Goal: Task Accomplishment & Management: Manage account settings

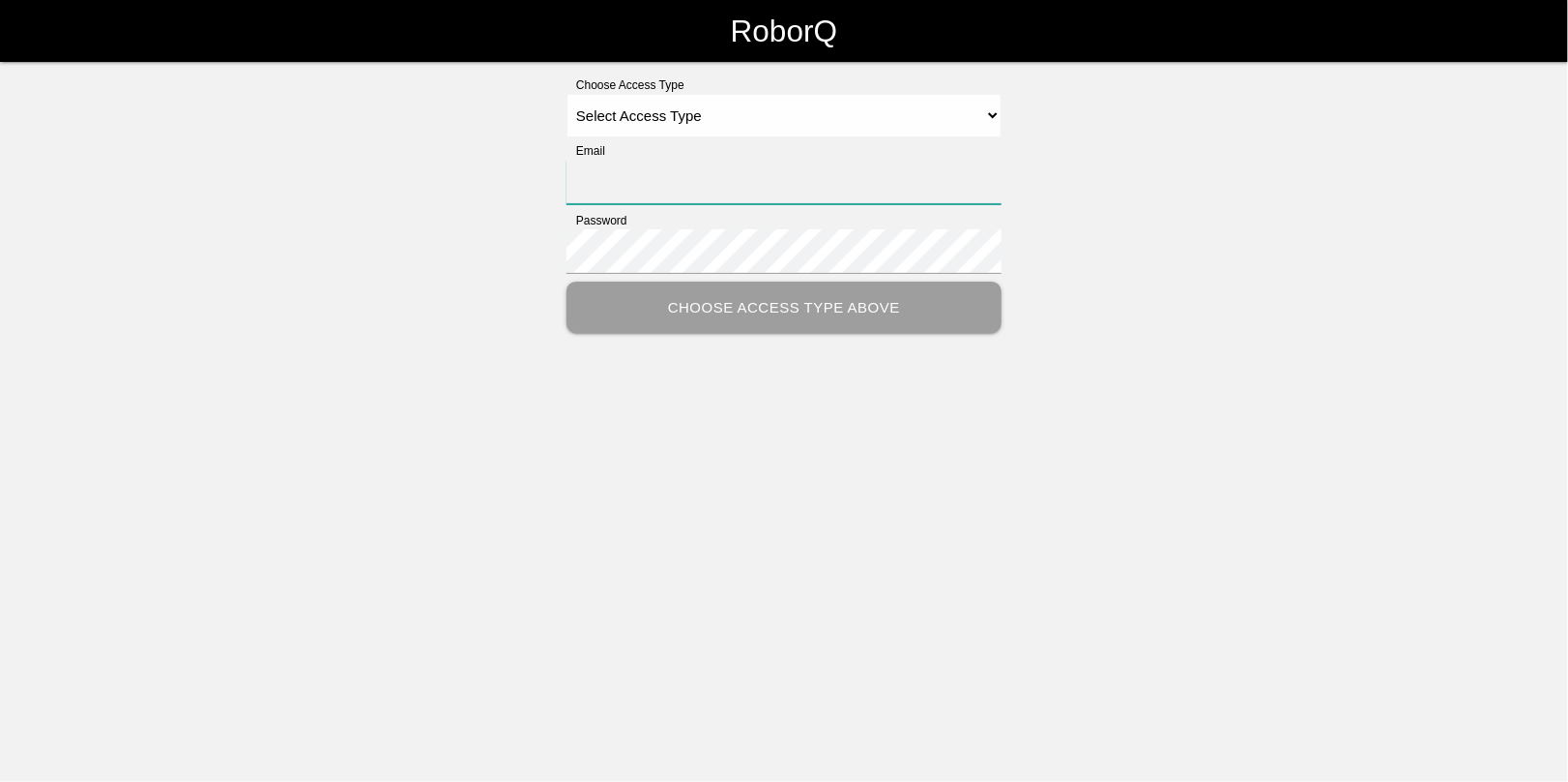
type input "[EMAIL_ADDRESS][DOMAIN_NAME]"
click at [628, 115] on select "Select Access Type Admin Customer Supervisor Worker" at bounding box center [784, 116] width 435 height 44
select select "Admin"
click at [567, 94] on select "Select Access Type Admin Customer Supervisor Worker" at bounding box center [784, 116] width 435 height 44
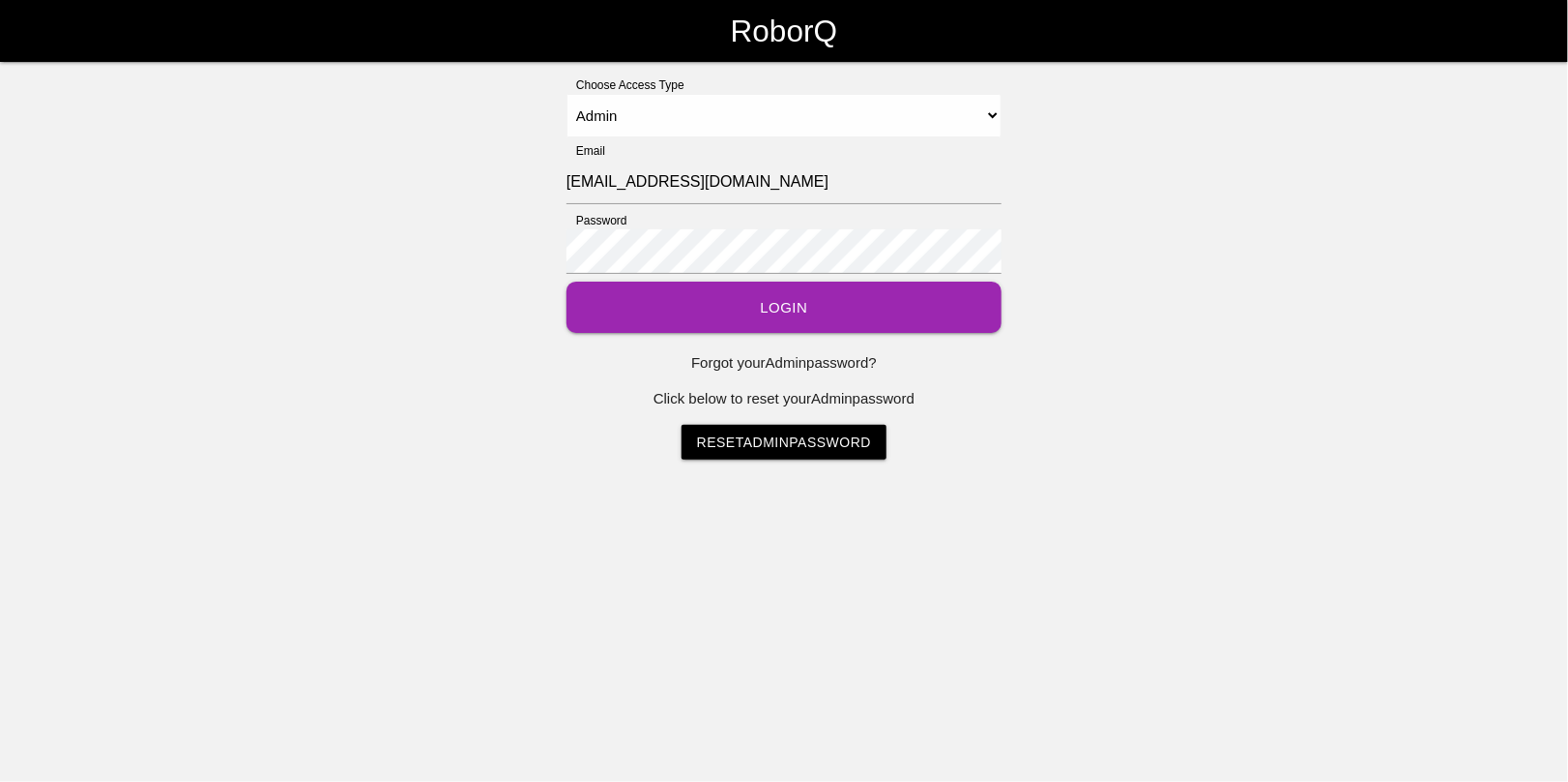
click at [767, 295] on button "Login" at bounding box center [784, 307] width 435 height 51
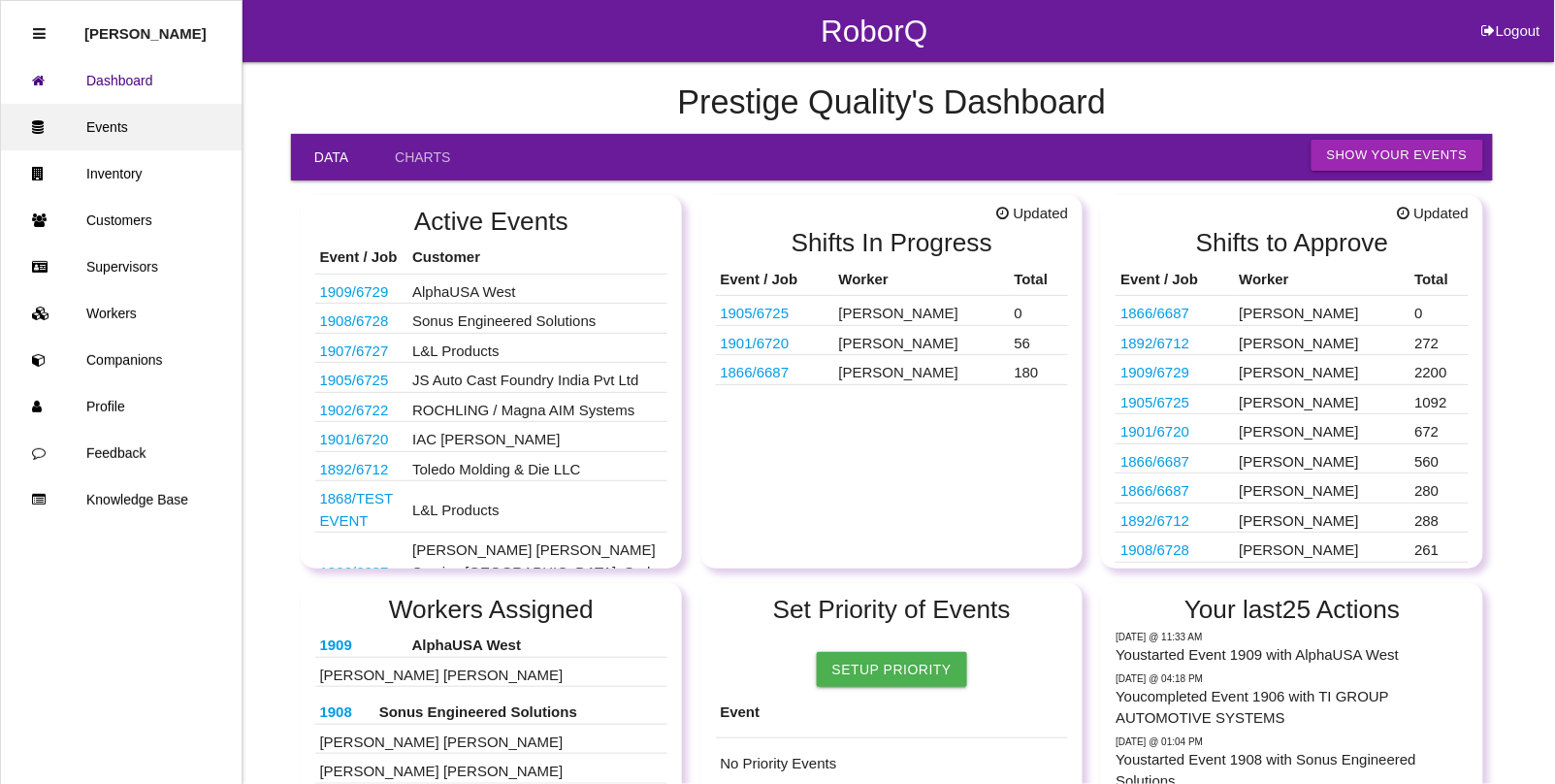
click at [115, 121] on link "Events" at bounding box center [121, 128] width 241 height 47
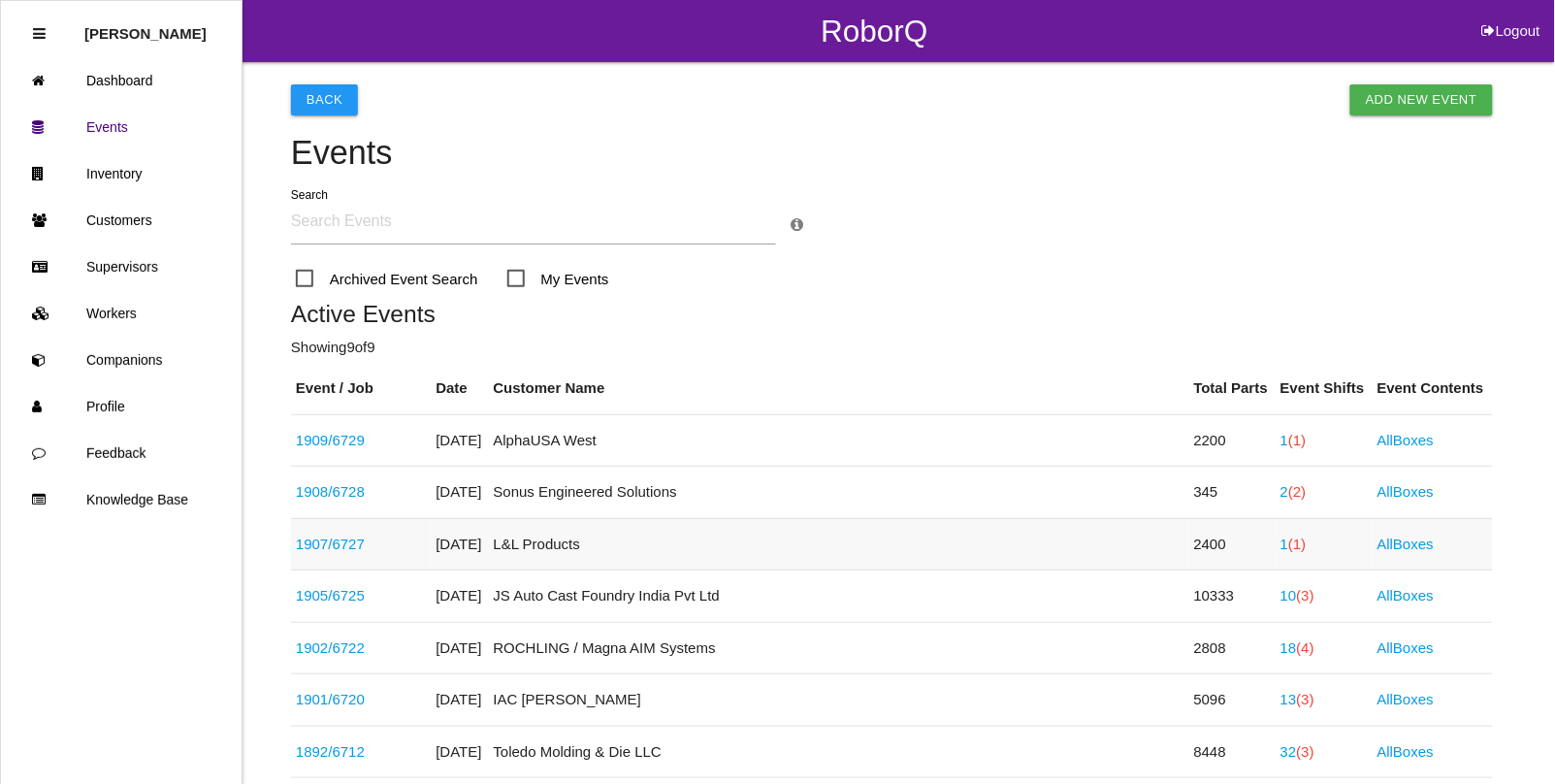
scroll to position [121, 0]
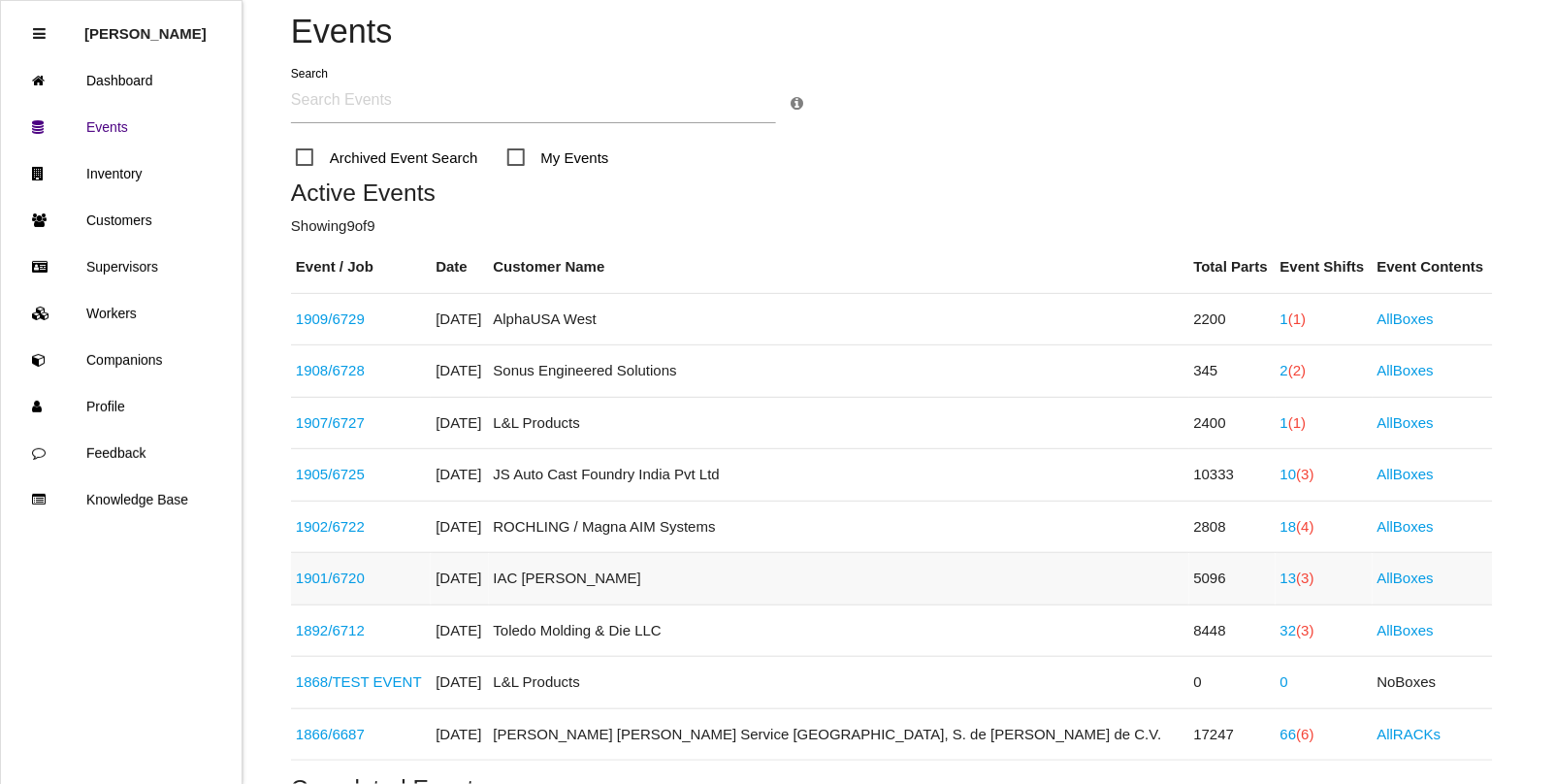
click at [1297, 584] on span "(3)" at bounding box center [1306, 578] width 18 height 17
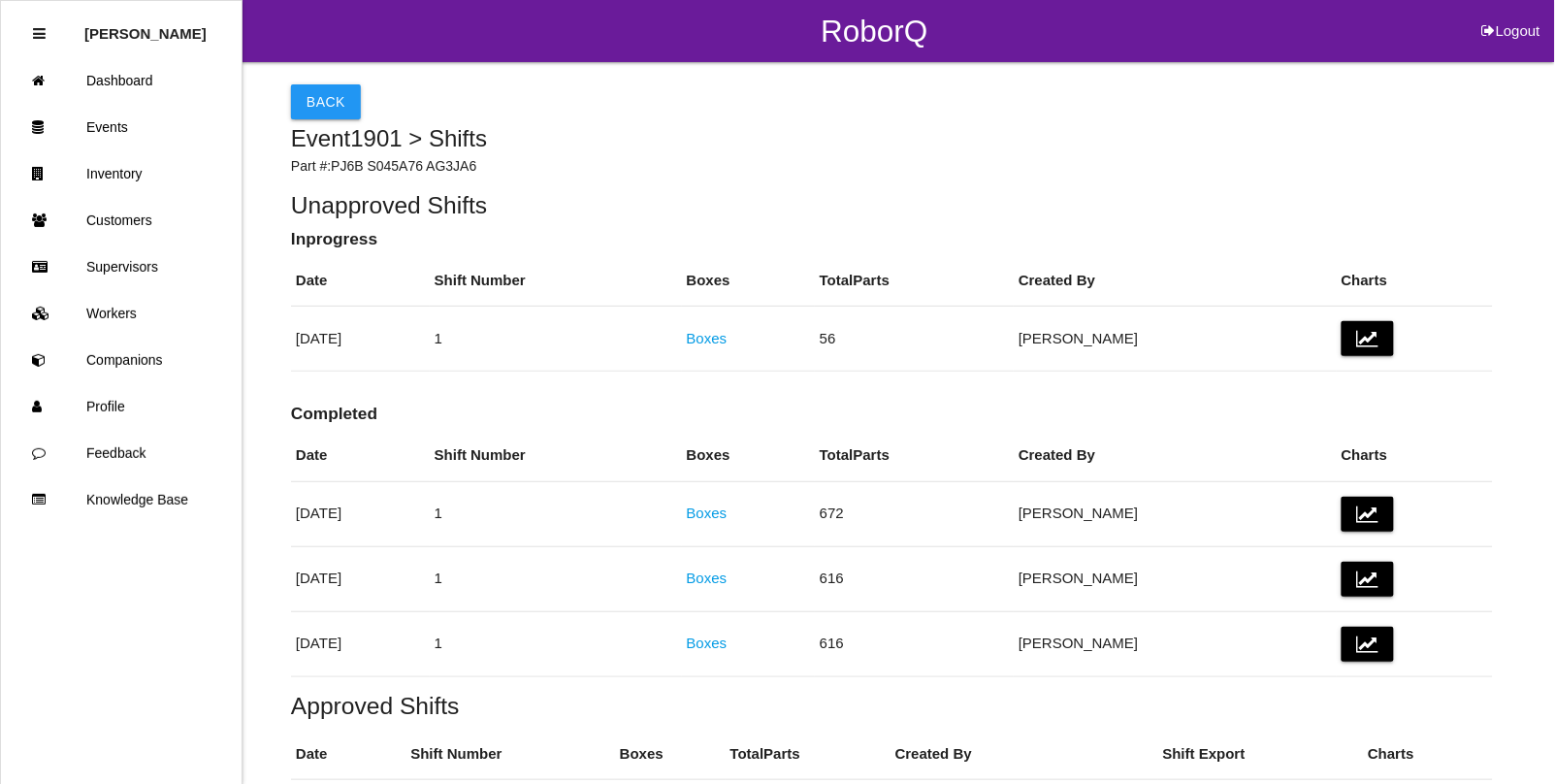
scroll to position [121, 0]
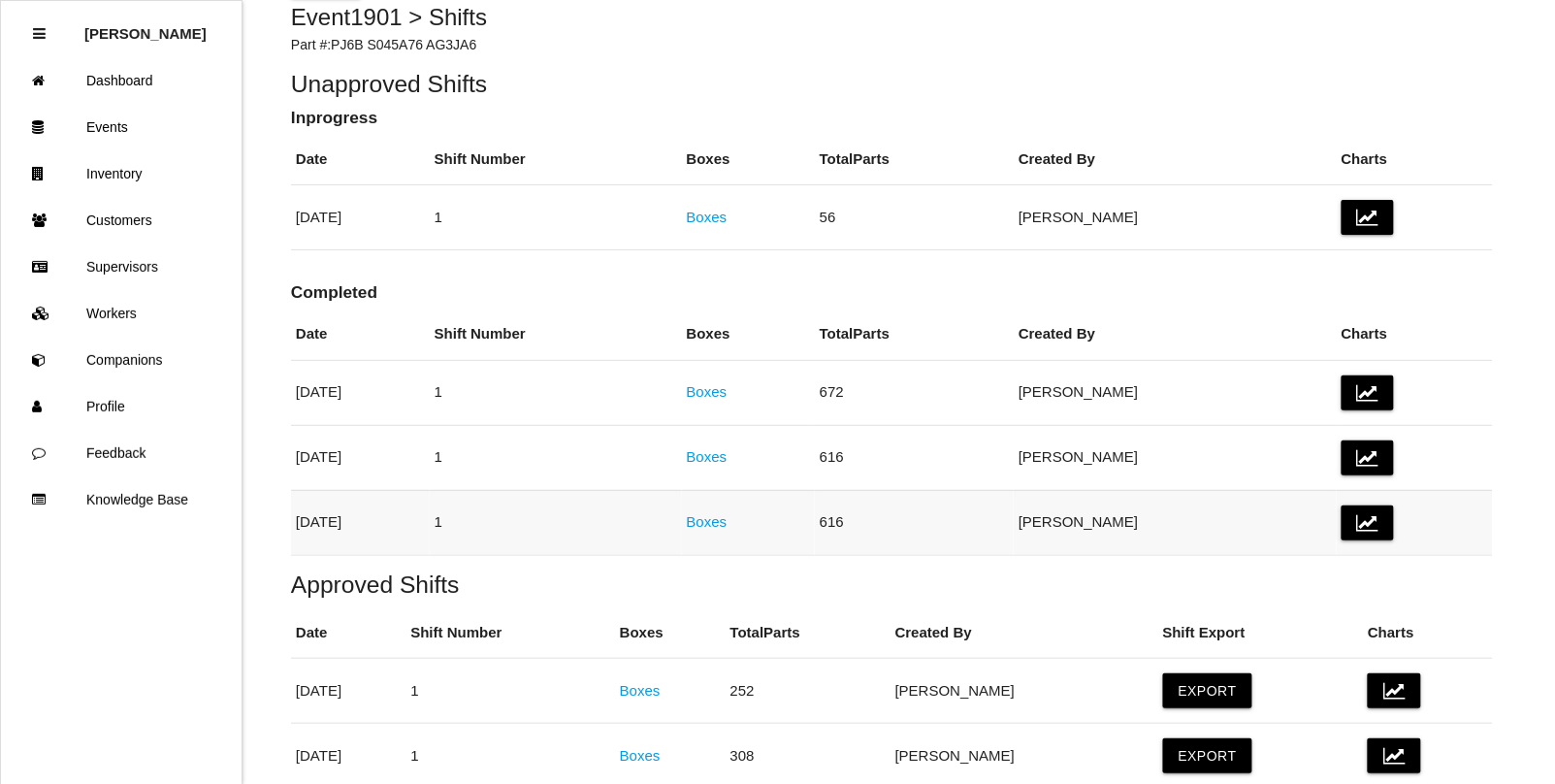
click at [728, 527] on link "Boxes" at bounding box center [707, 521] width 41 height 17
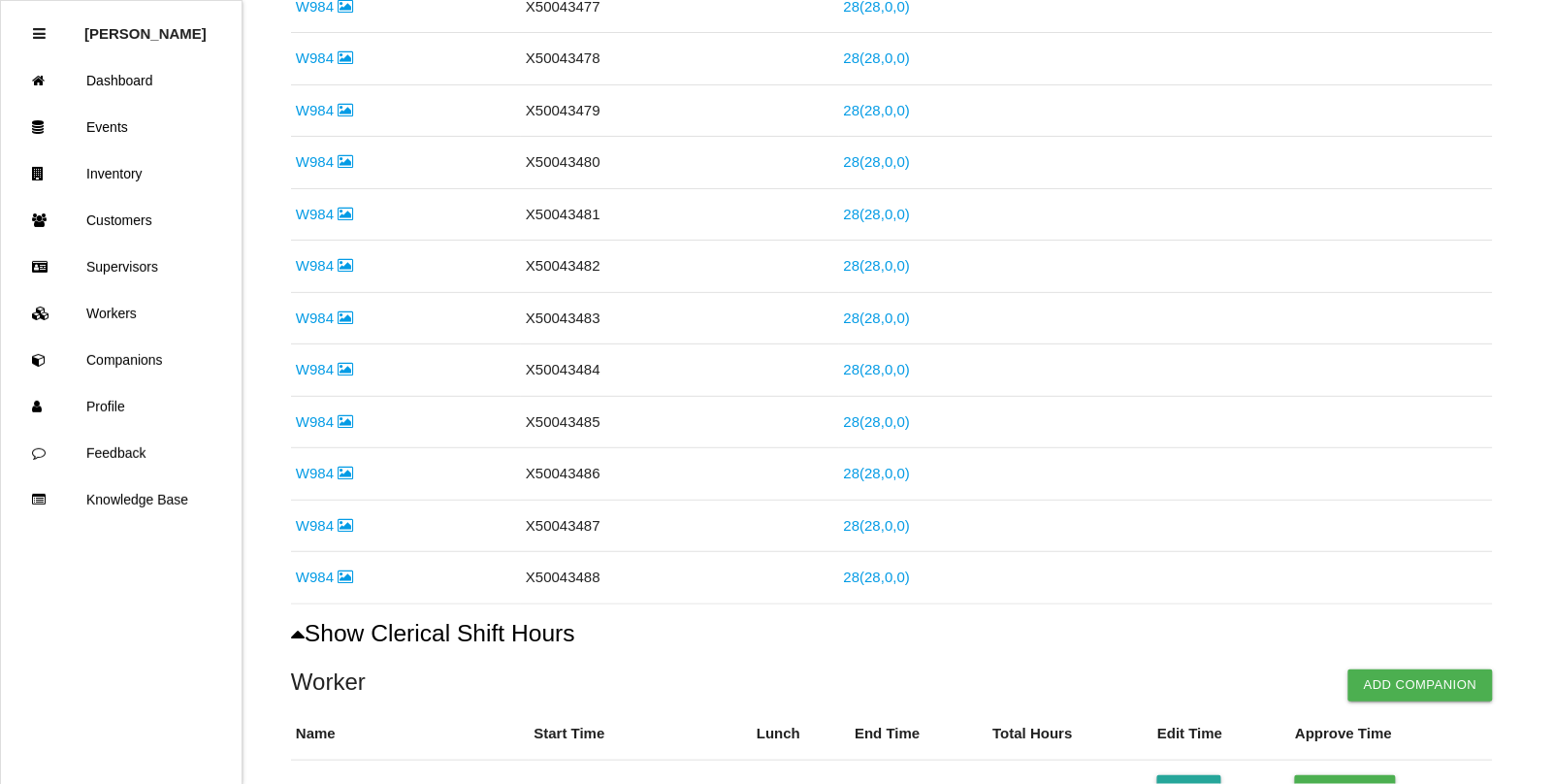
scroll to position [1370, 0]
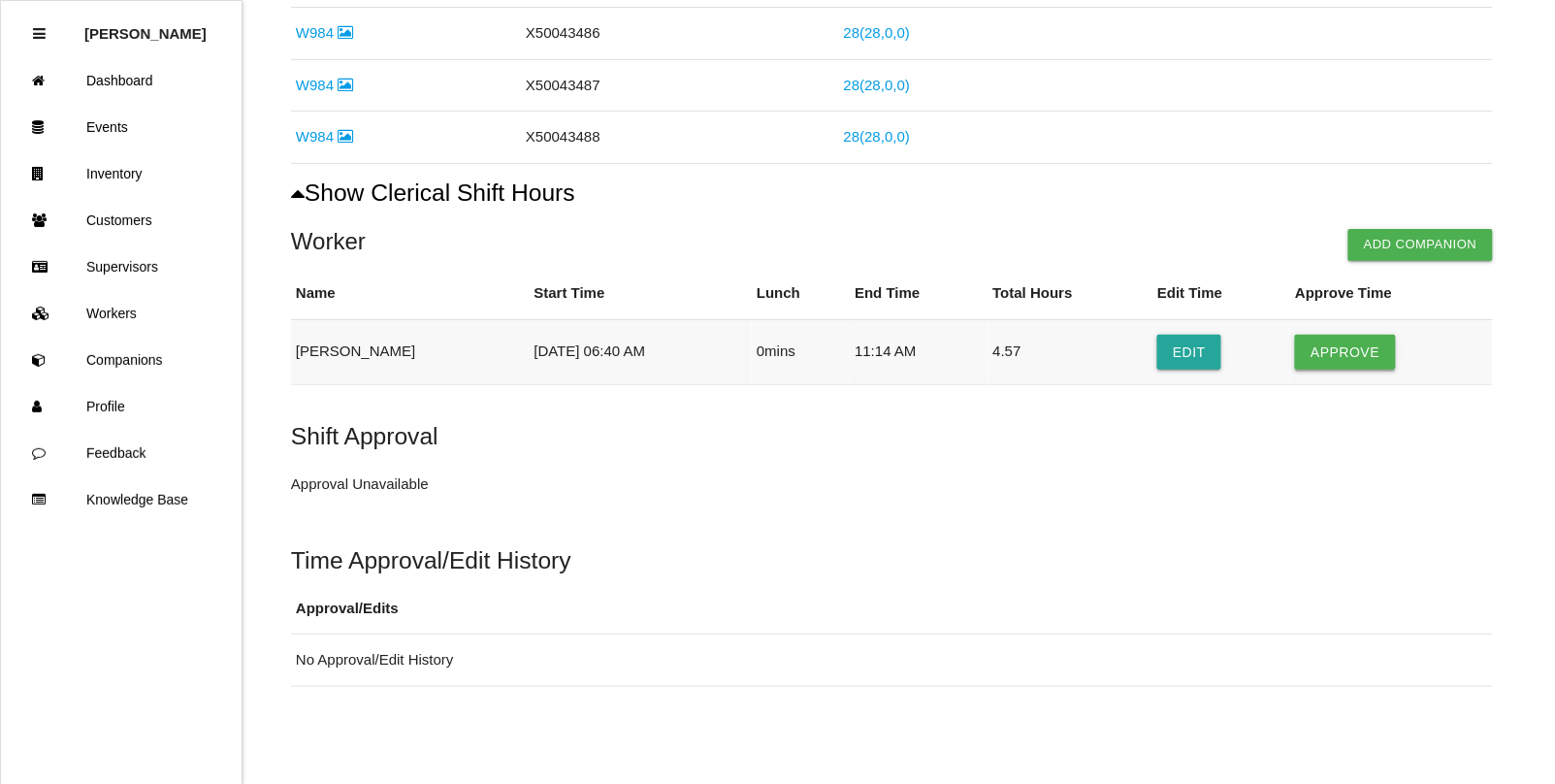
click at [1326, 346] on button "Approve" at bounding box center [1345, 353] width 100 height 35
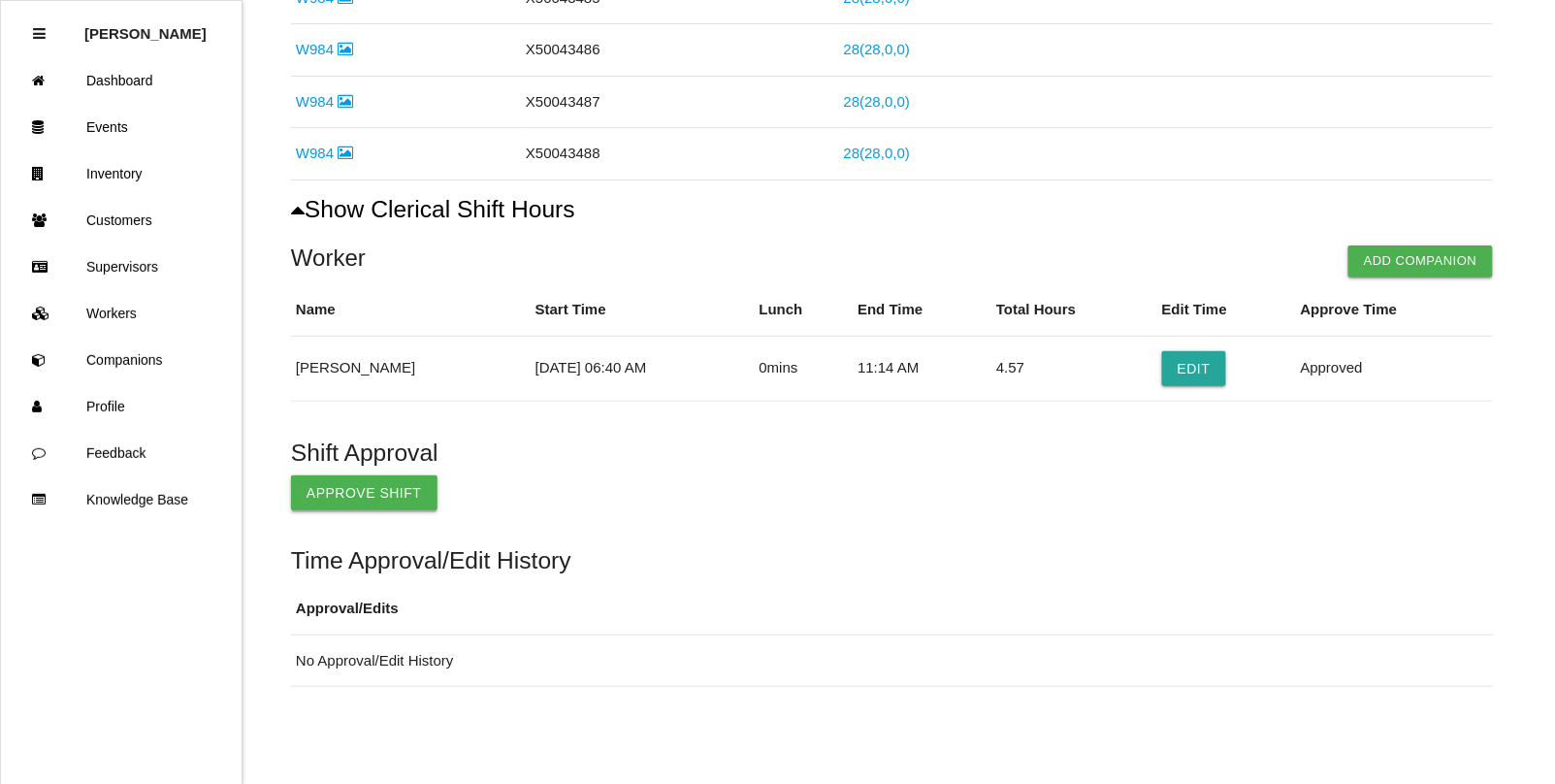
click at [331, 487] on button "Approve Shift" at bounding box center [364, 493] width 146 height 35
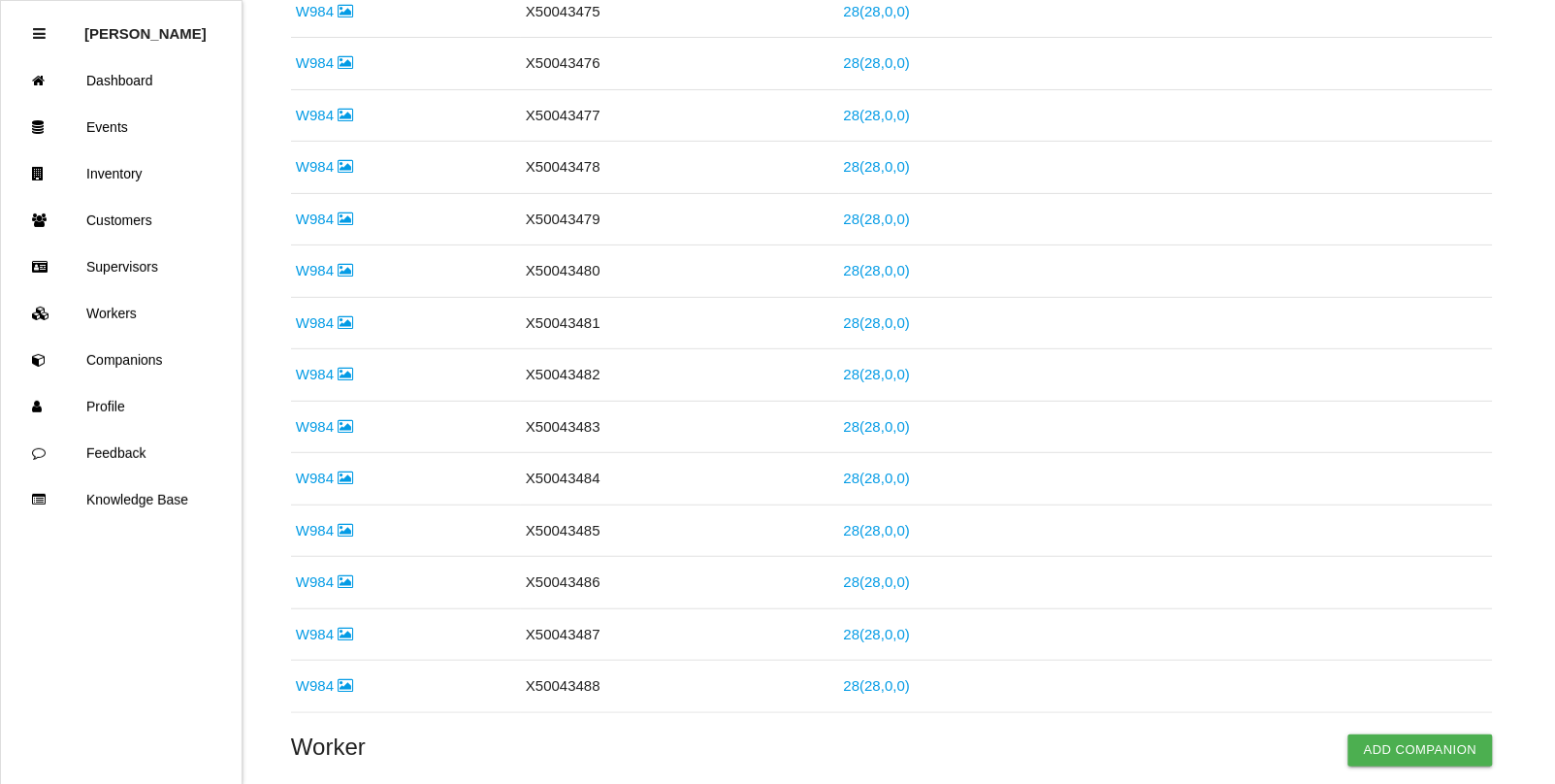
scroll to position [0, 0]
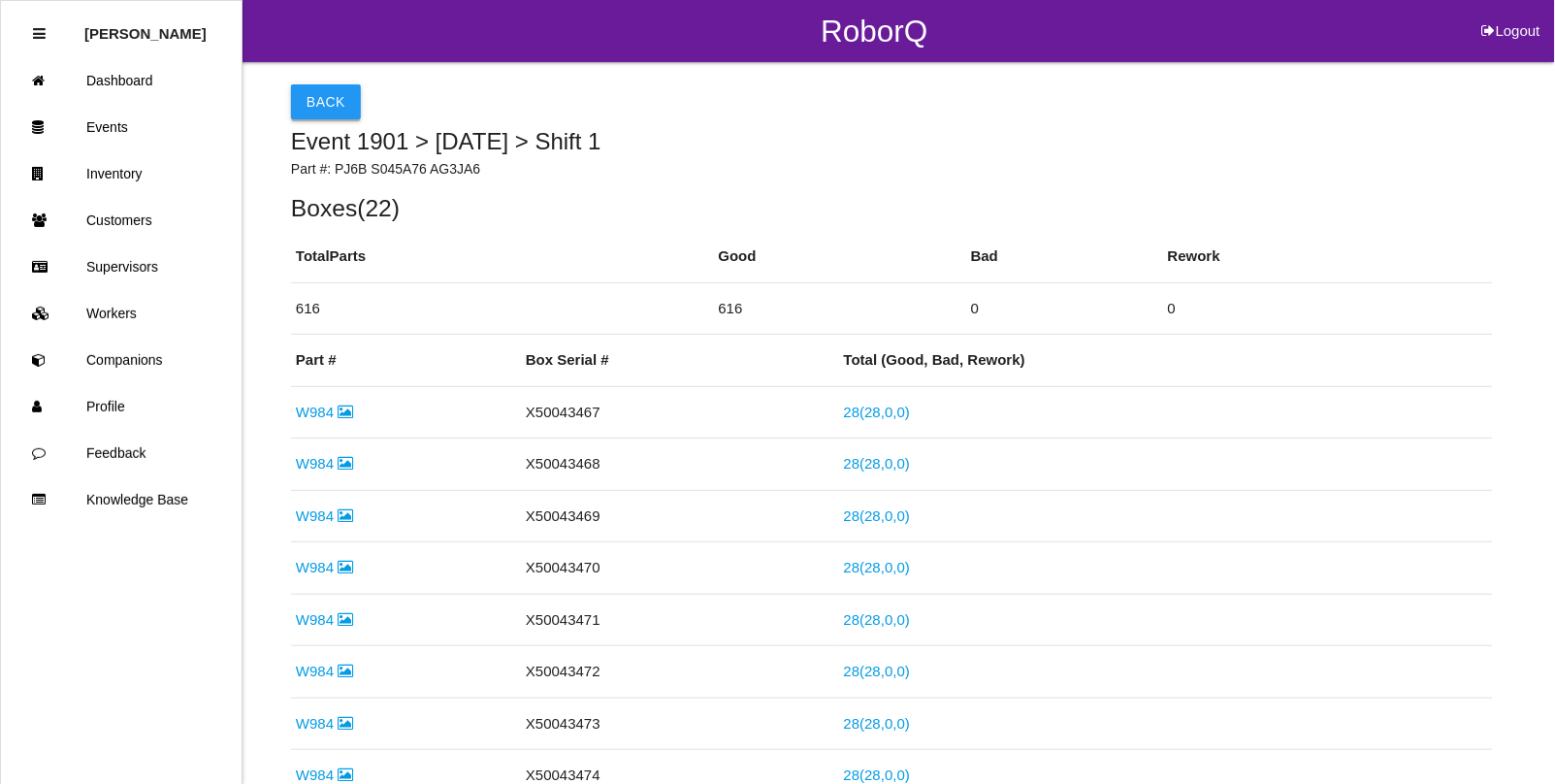
click at [322, 104] on button "Back" at bounding box center [326, 102] width 70 height 35
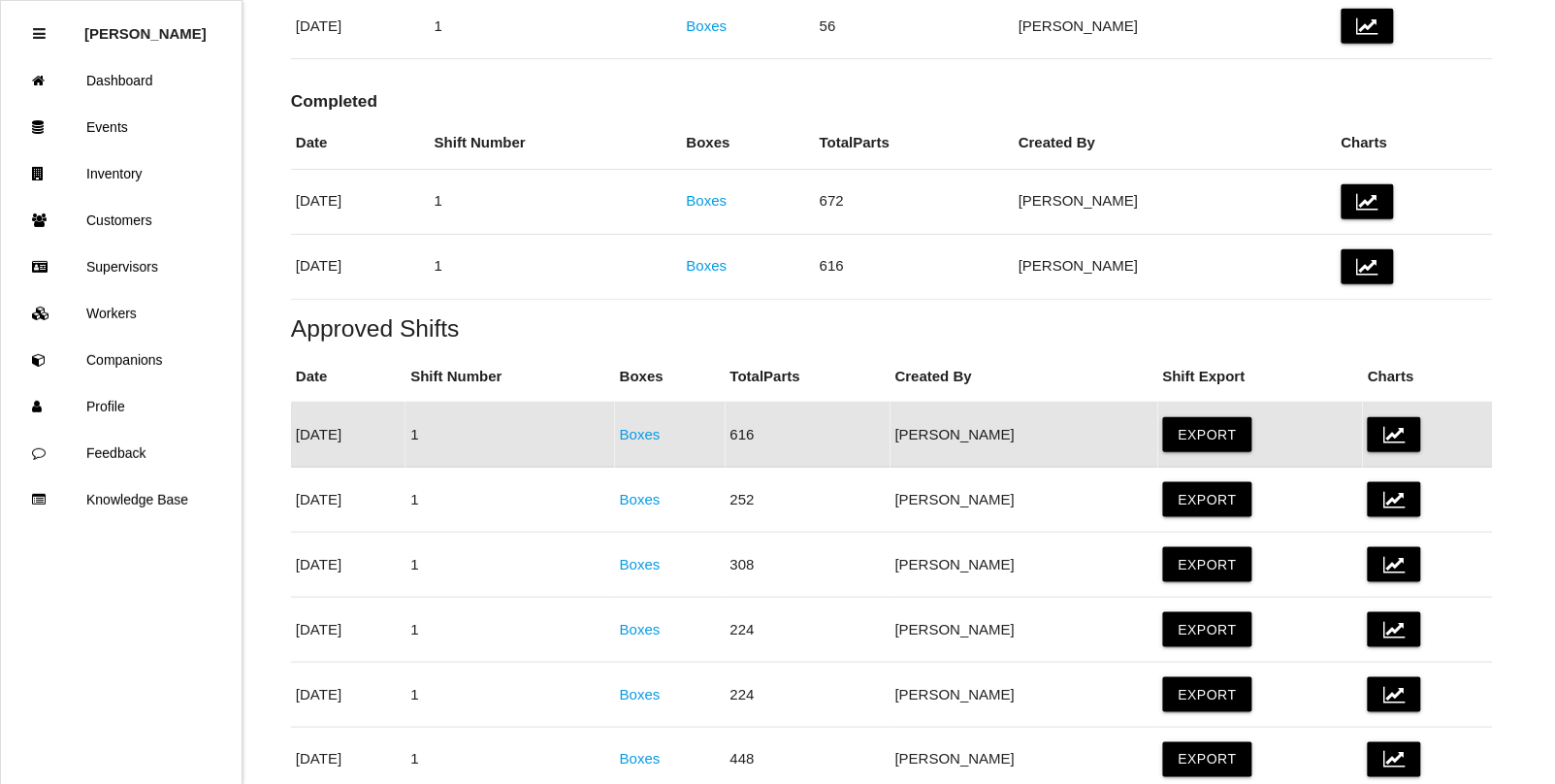
scroll to position [114, 0]
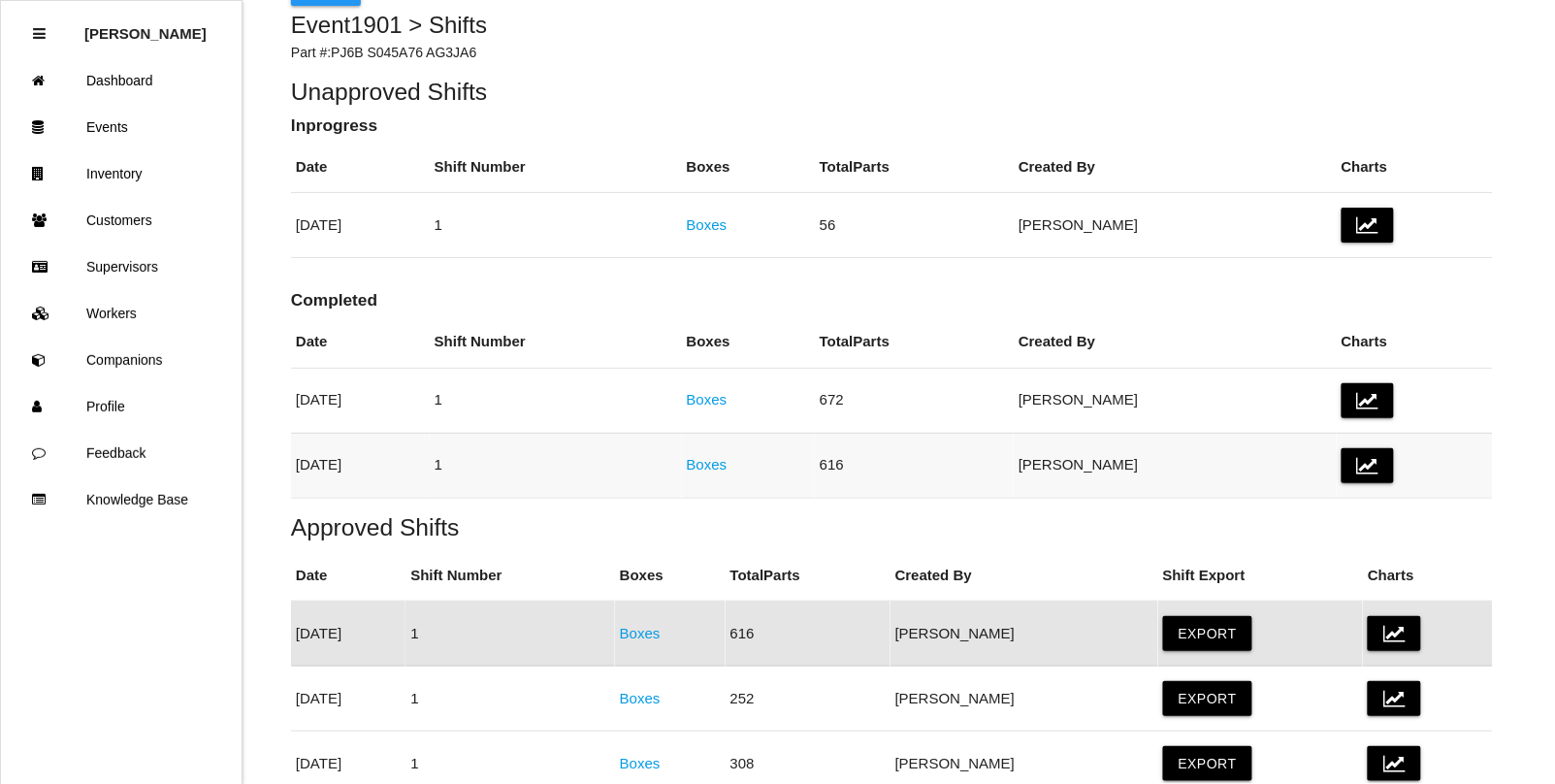
click at [728, 468] on link "Boxes" at bounding box center [707, 464] width 41 height 17
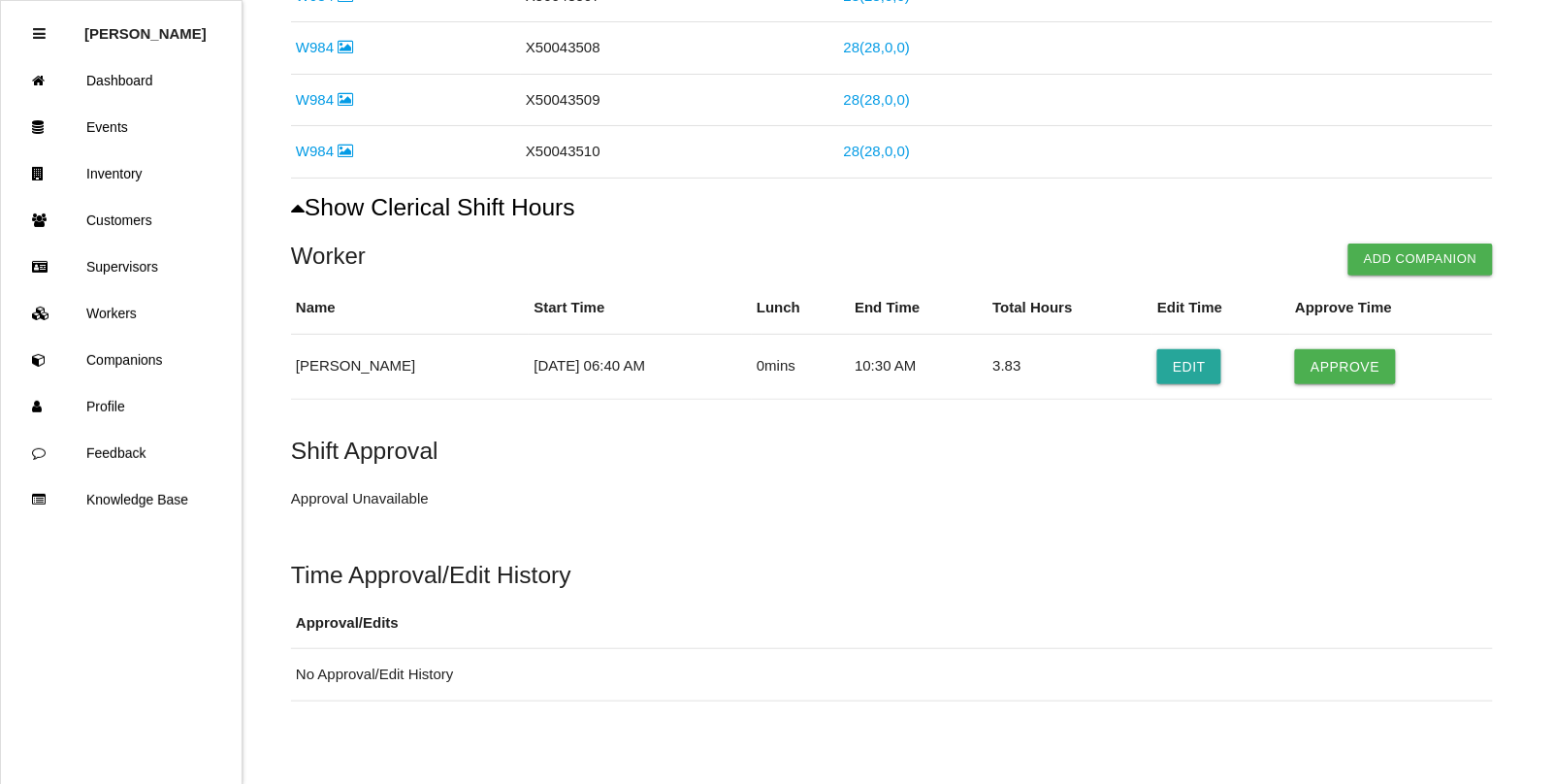
scroll to position [1370, 0]
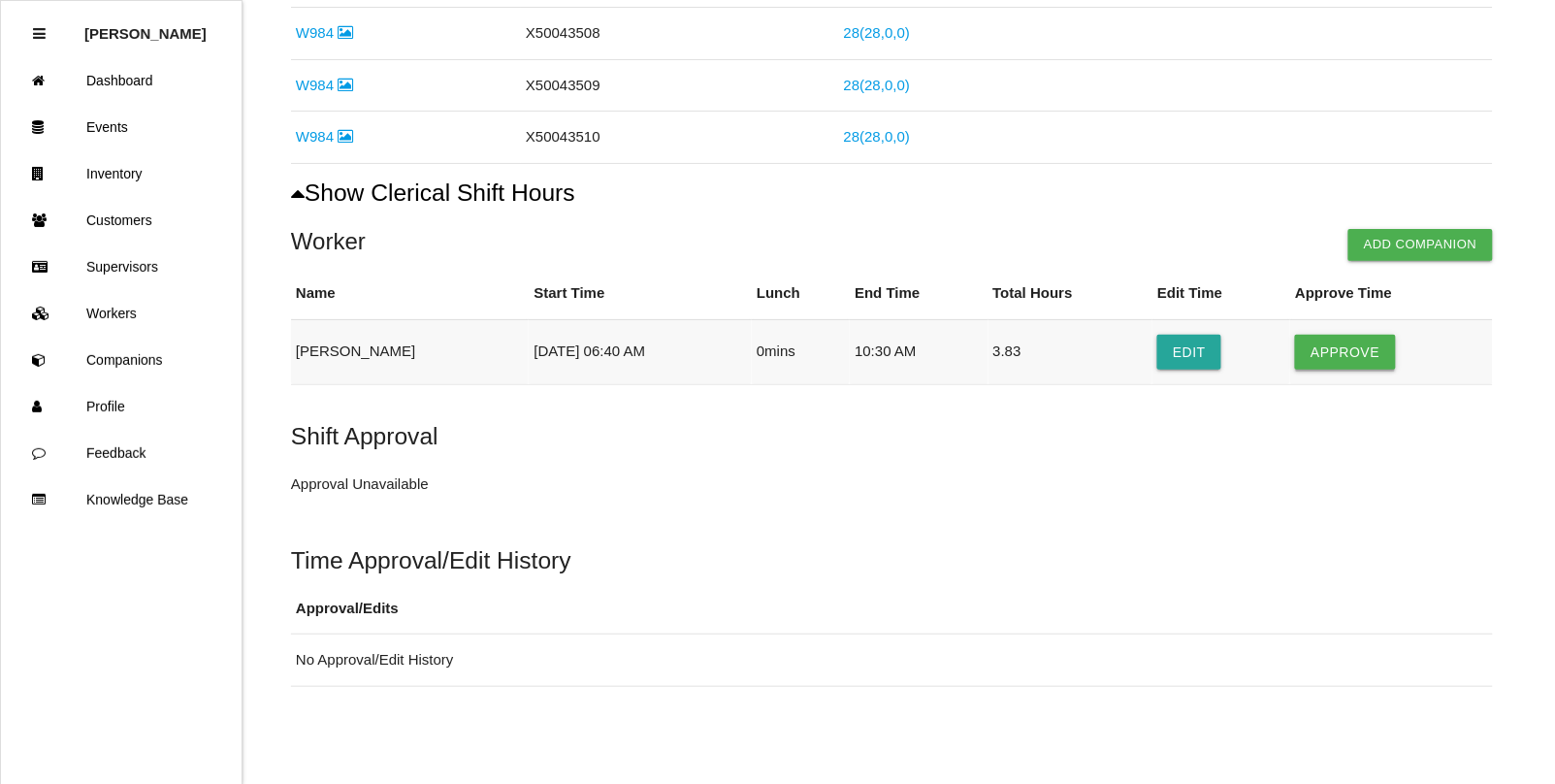
click at [1337, 337] on button "Approve" at bounding box center [1345, 353] width 100 height 35
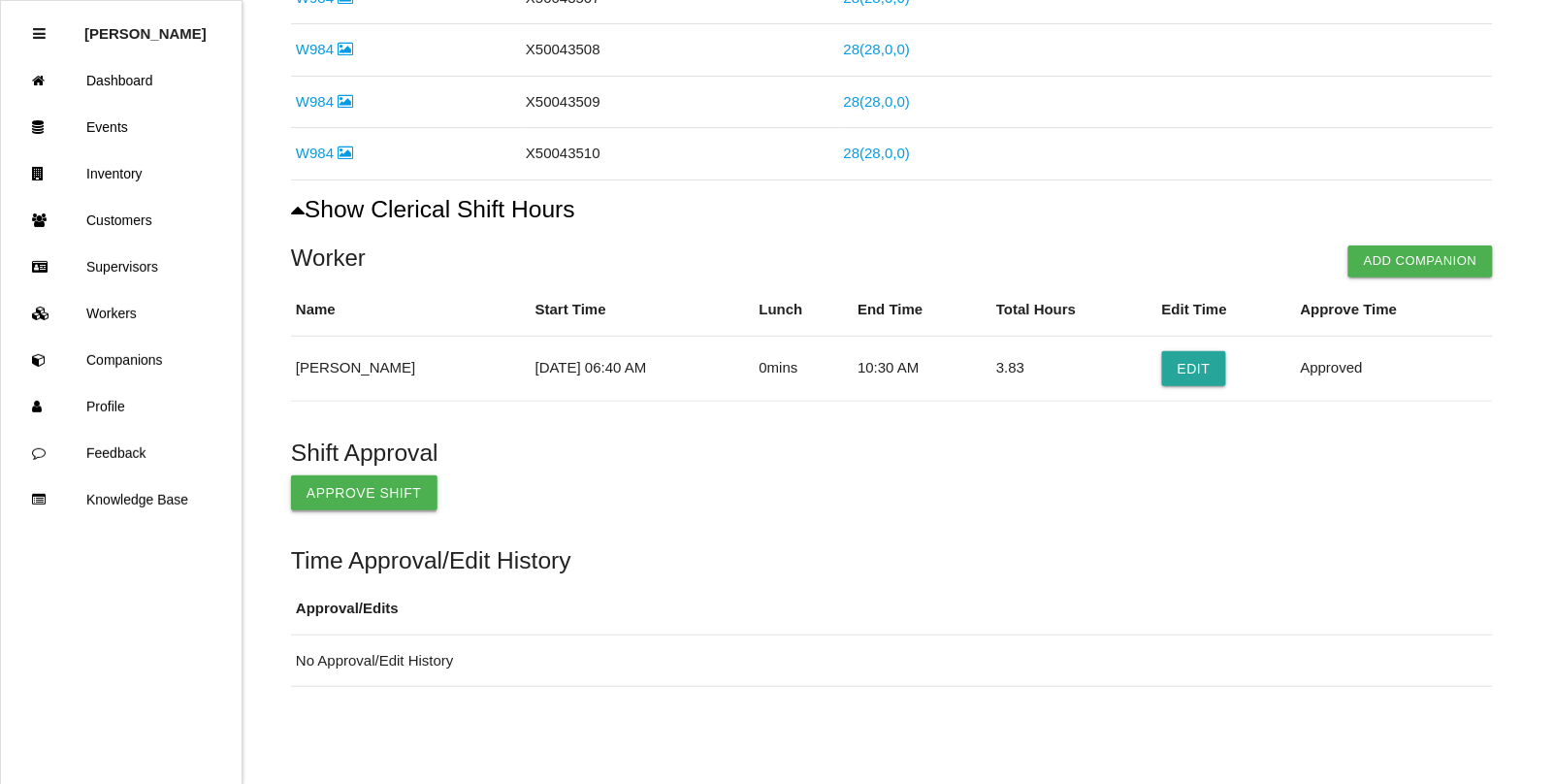
click at [331, 490] on button "Approve Shift" at bounding box center [364, 493] width 146 height 35
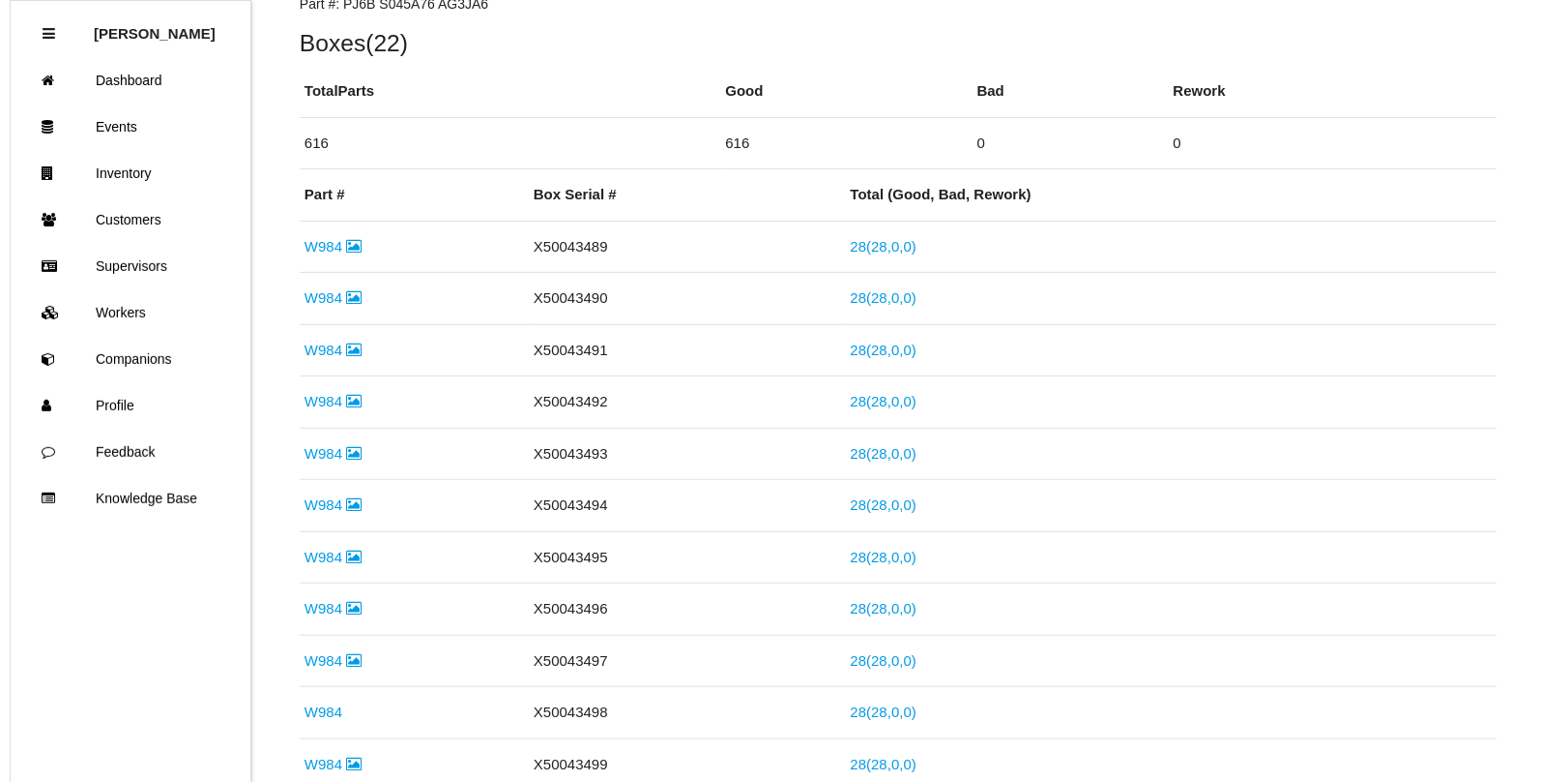
scroll to position [0, 0]
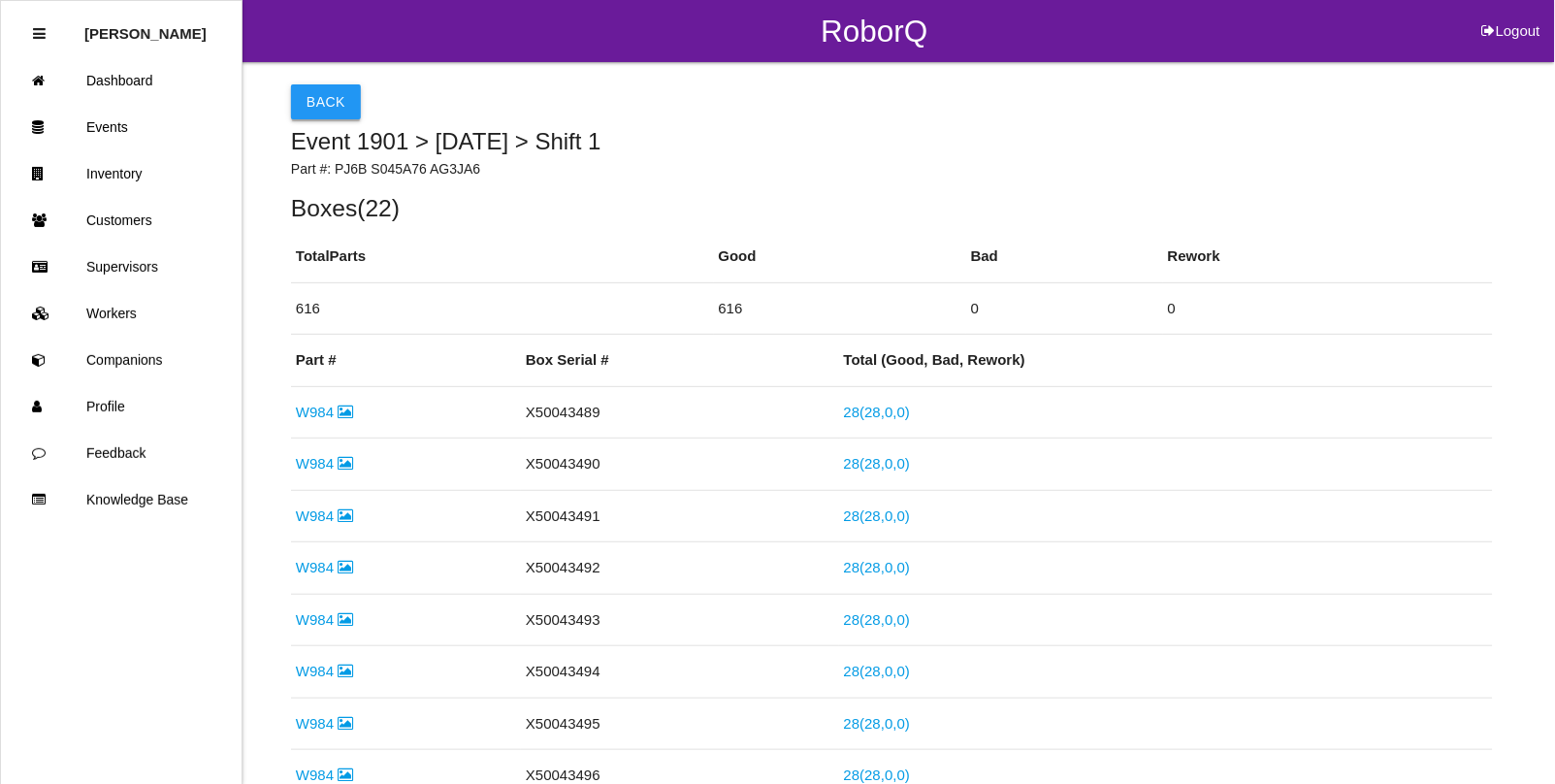
click at [317, 104] on button "Back" at bounding box center [326, 102] width 70 height 35
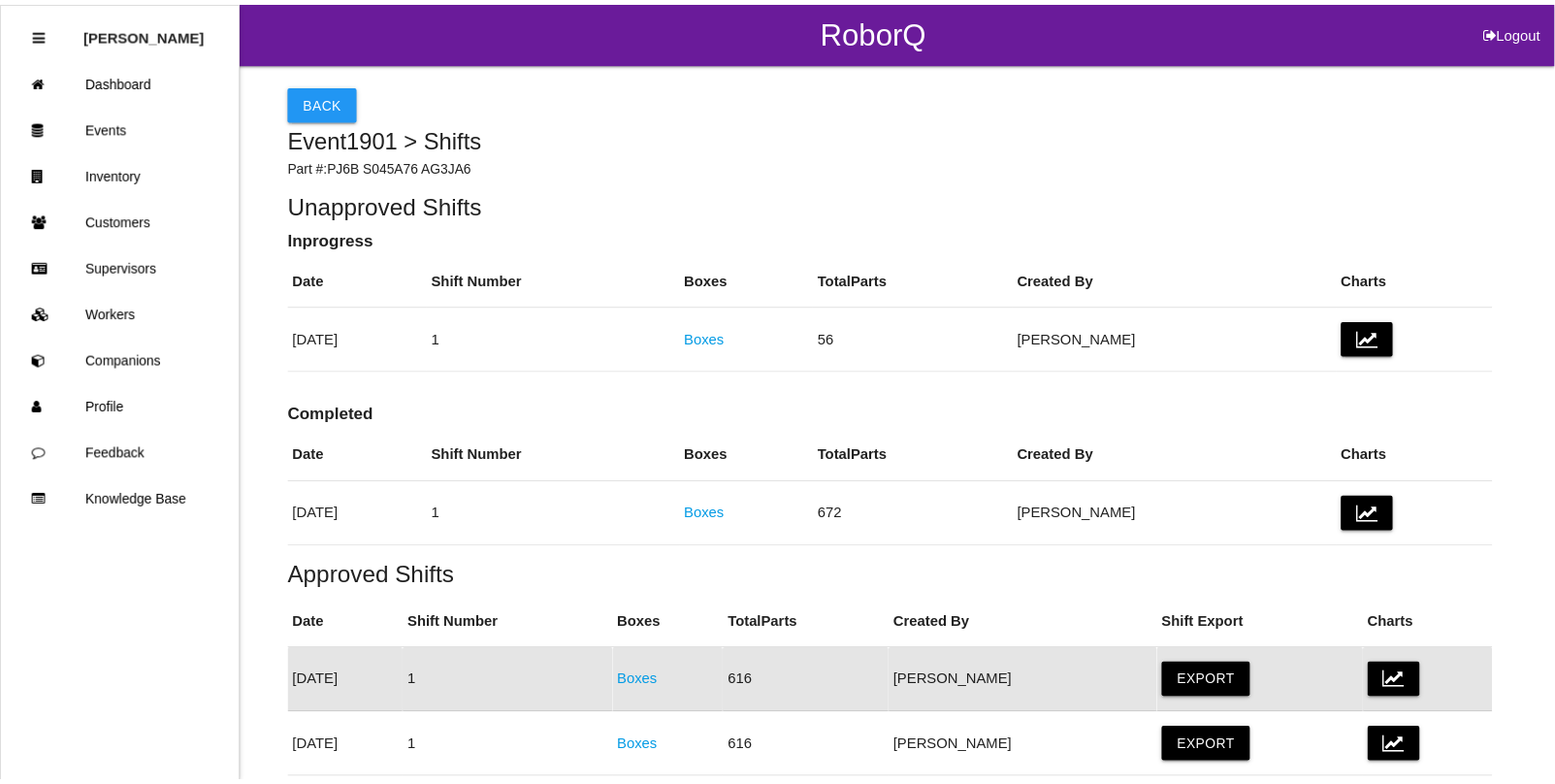
scroll to position [291, 0]
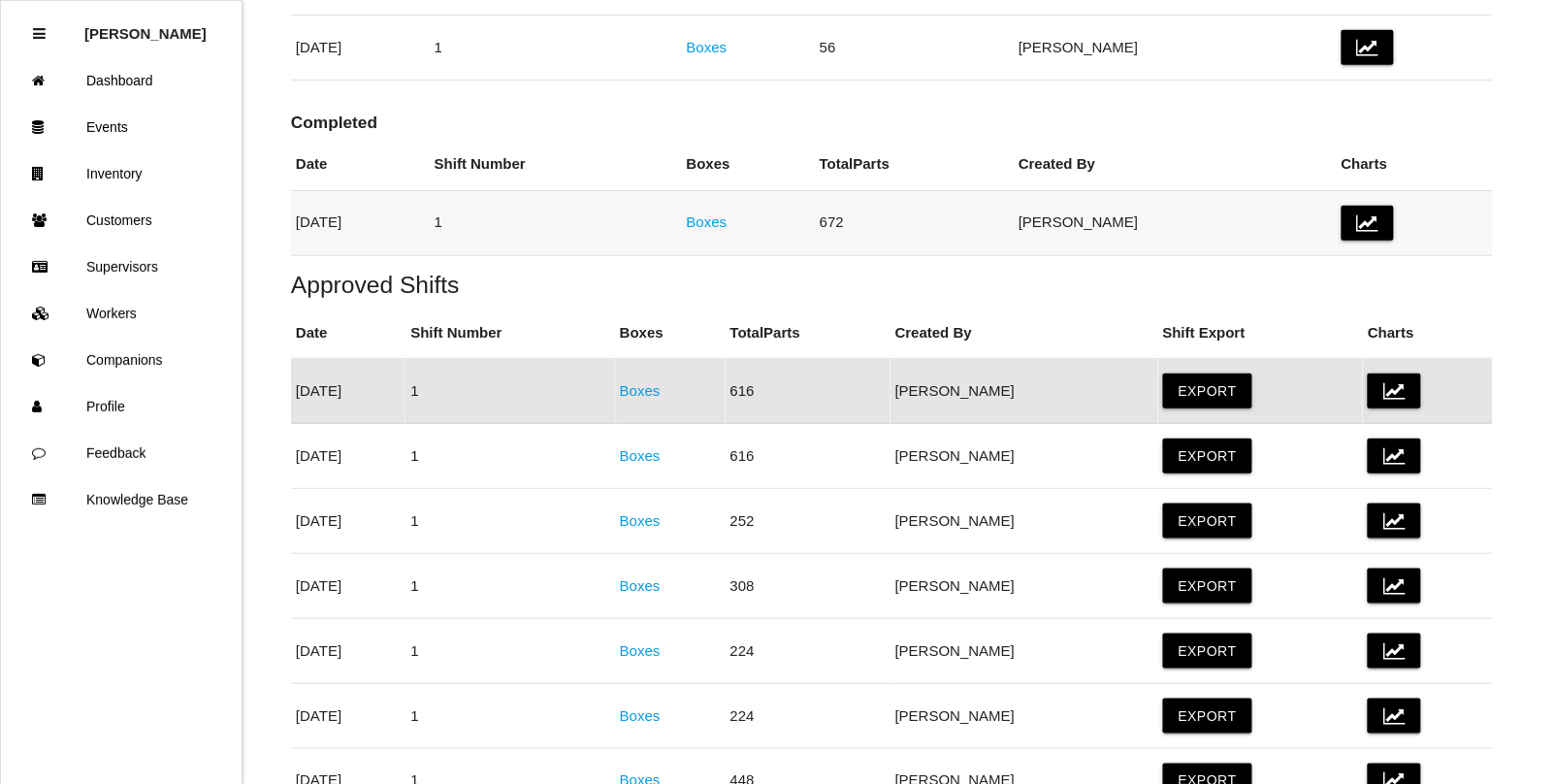
click at [728, 220] on link "Boxes" at bounding box center [707, 221] width 41 height 17
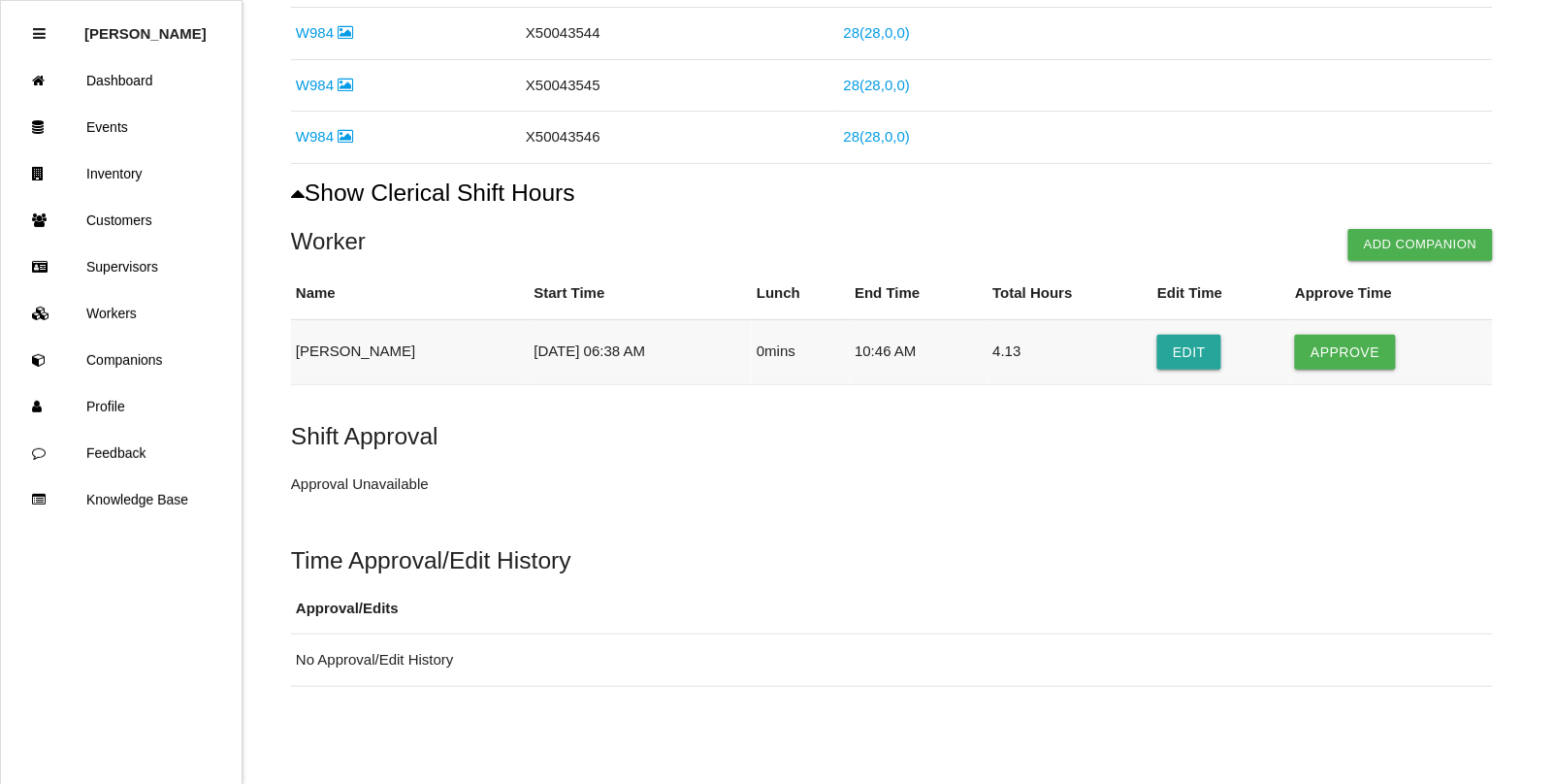
scroll to position [1475, 0]
click at [1334, 356] on button "Approve" at bounding box center [1345, 353] width 100 height 35
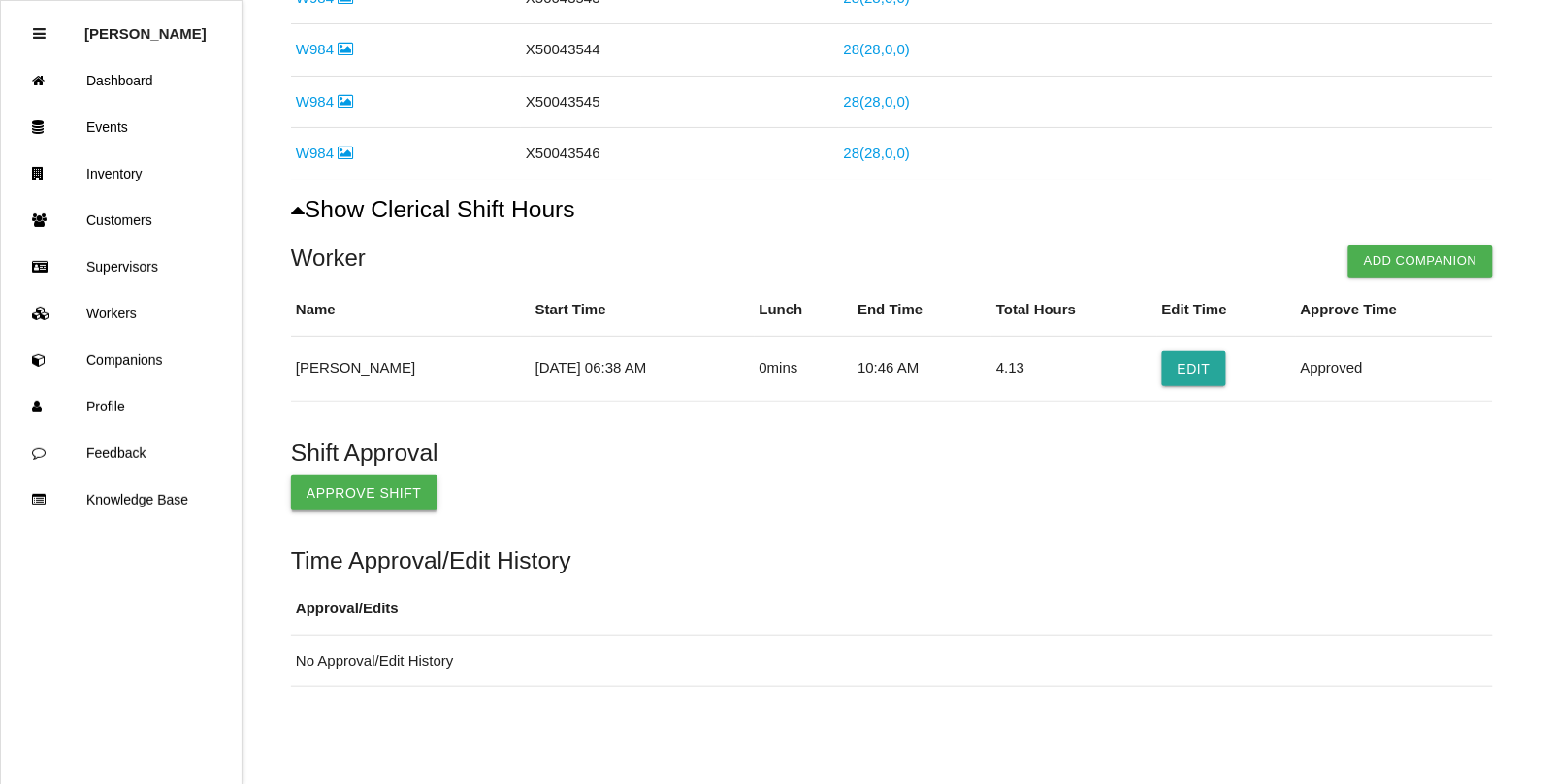
click at [338, 487] on button "Approve Shift" at bounding box center [364, 493] width 146 height 35
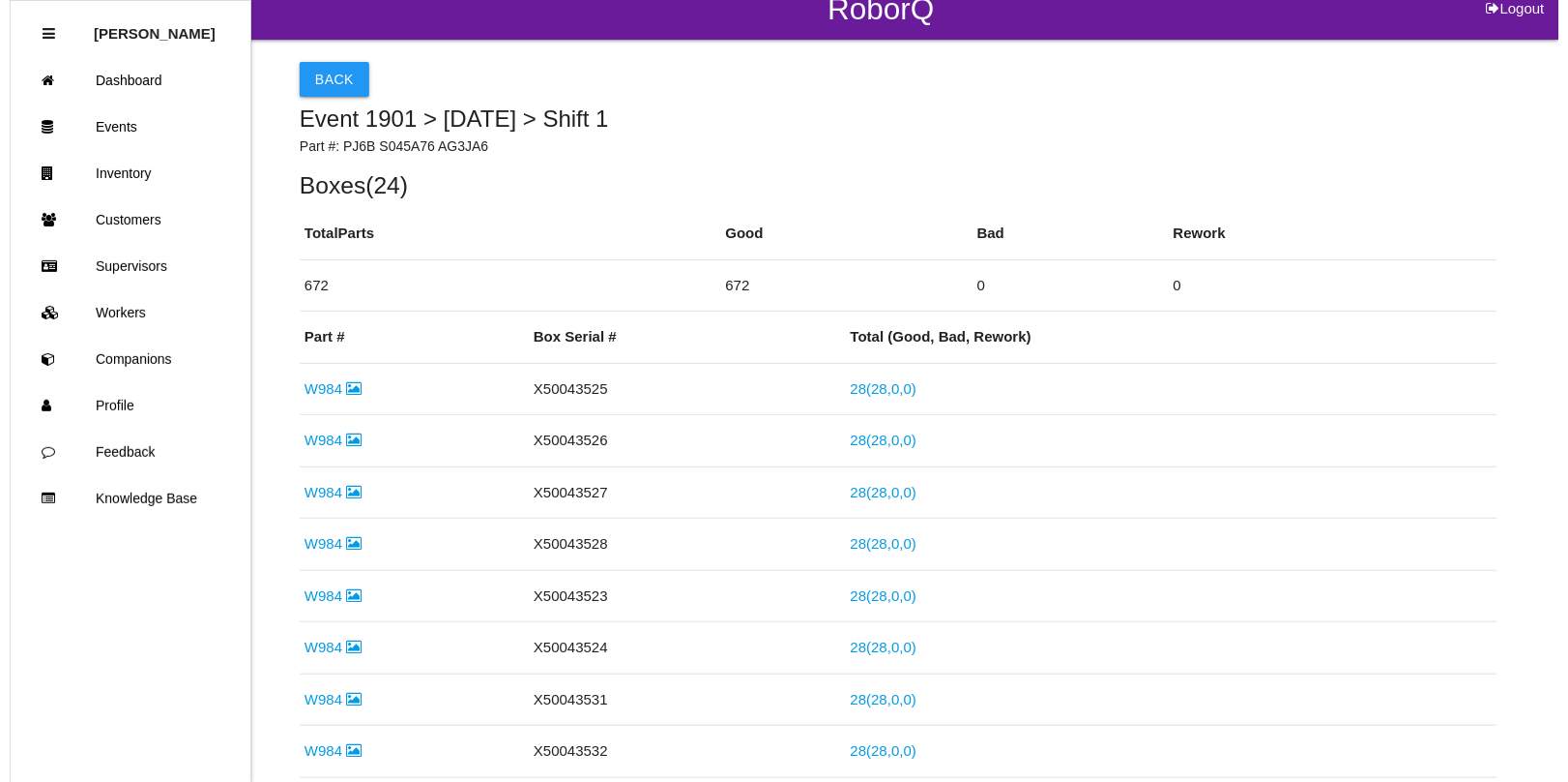
scroll to position [0, 0]
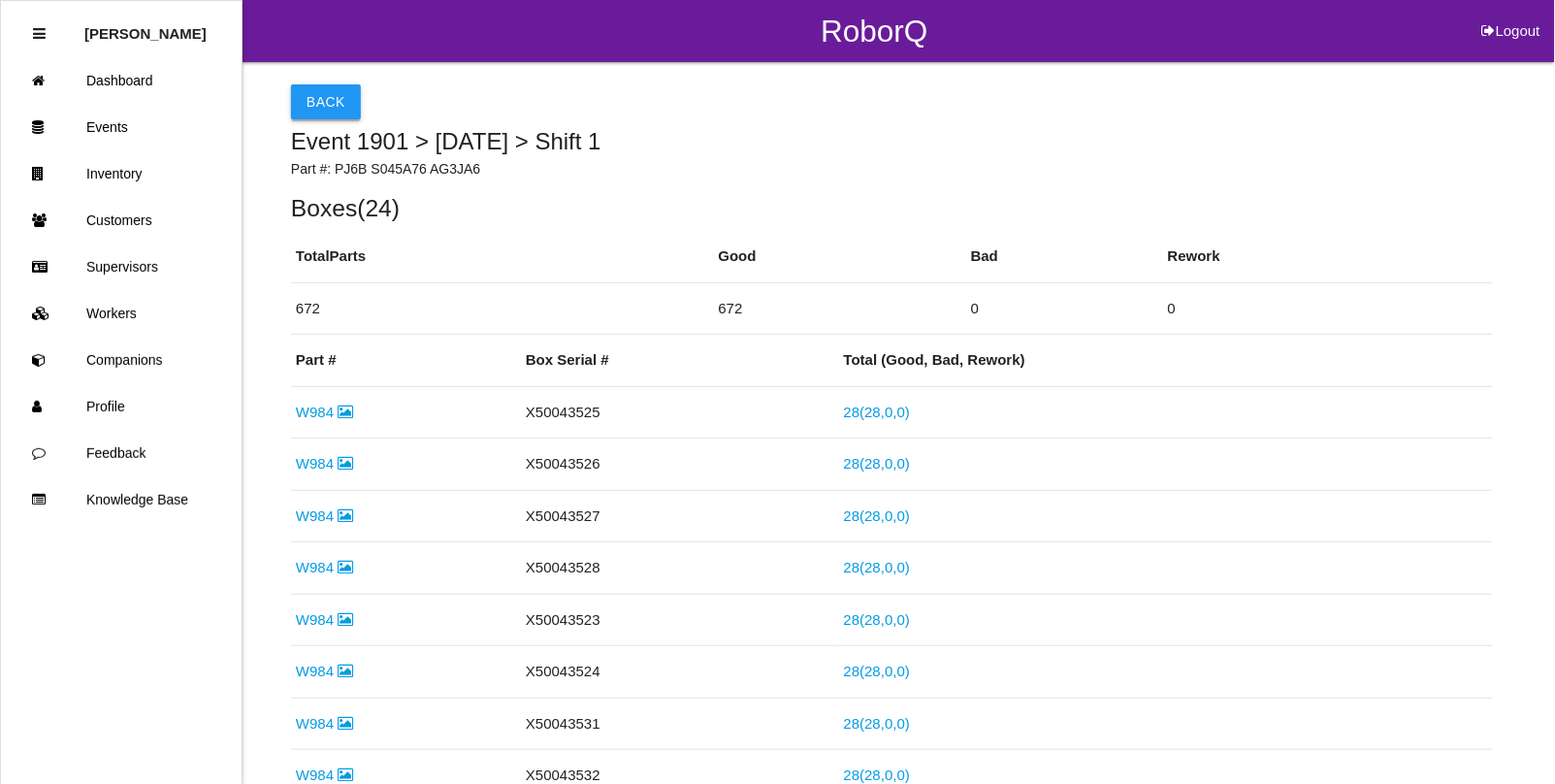
click at [311, 94] on button "Back" at bounding box center [326, 102] width 70 height 35
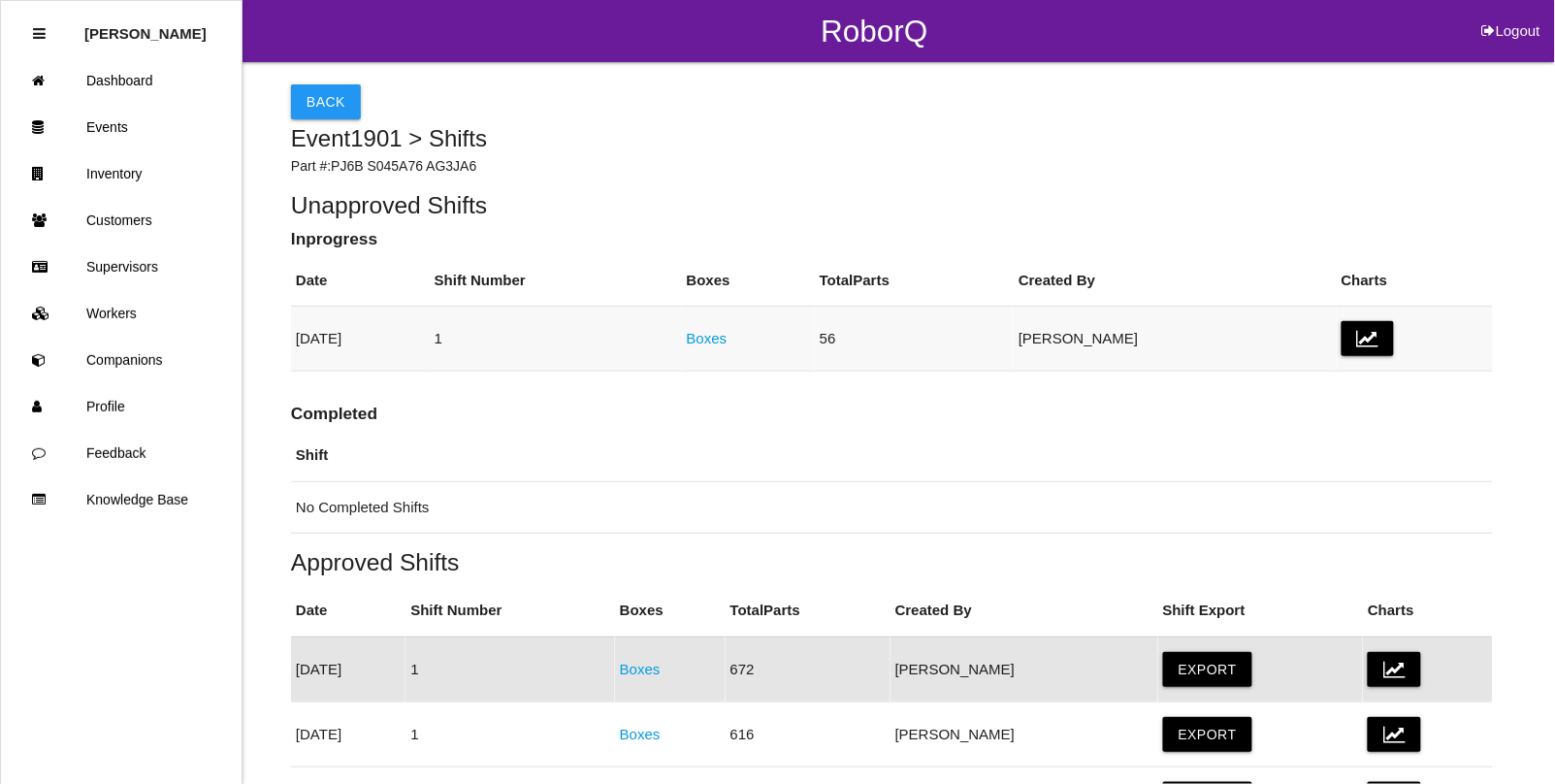
click at [728, 342] on link "Boxes" at bounding box center [707, 338] width 41 height 17
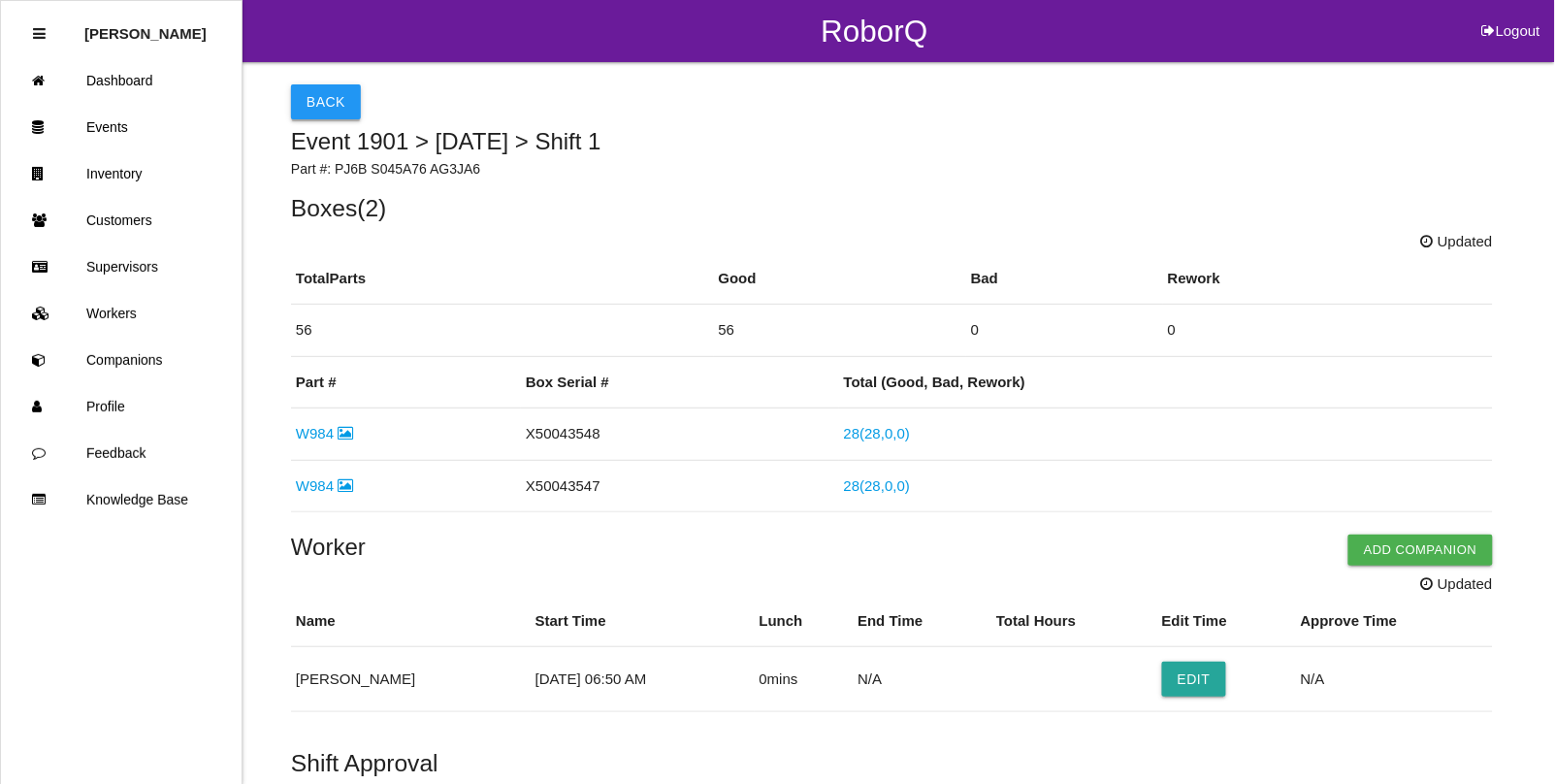
click at [322, 103] on button "Back" at bounding box center [326, 102] width 70 height 35
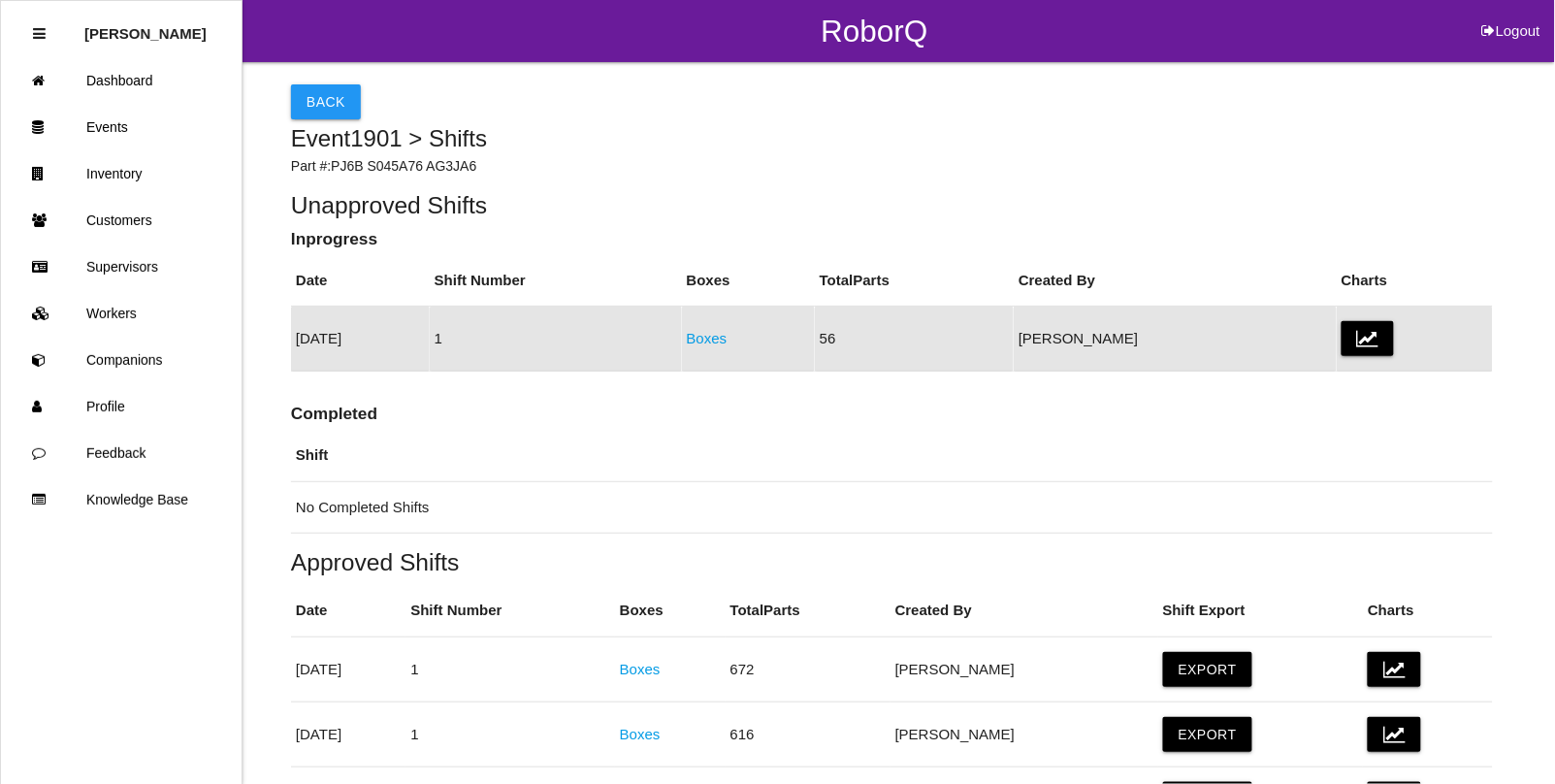
click at [728, 336] on link "Boxes" at bounding box center [707, 338] width 41 height 17
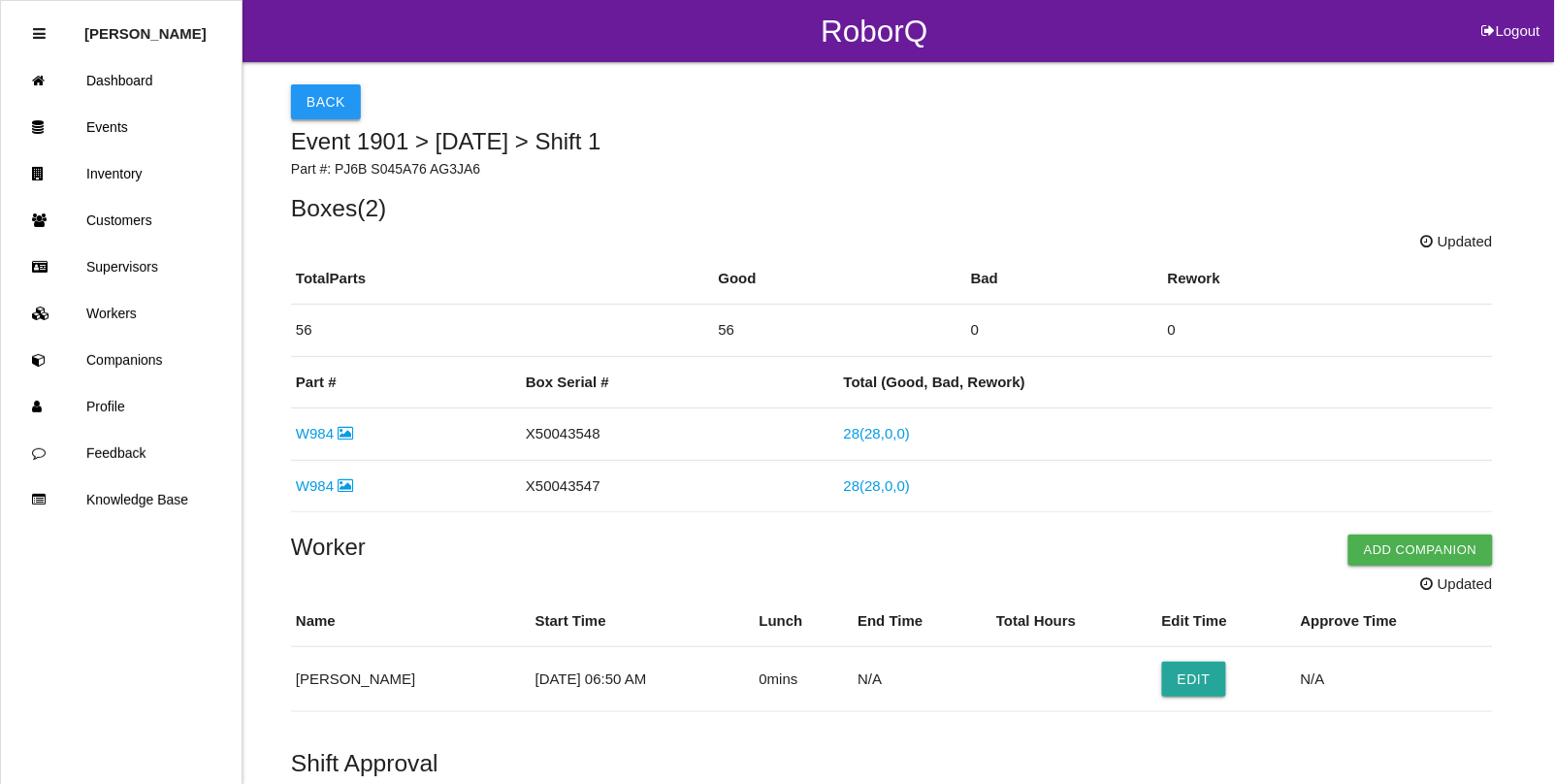
click at [307, 104] on button "Back" at bounding box center [326, 102] width 70 height 35
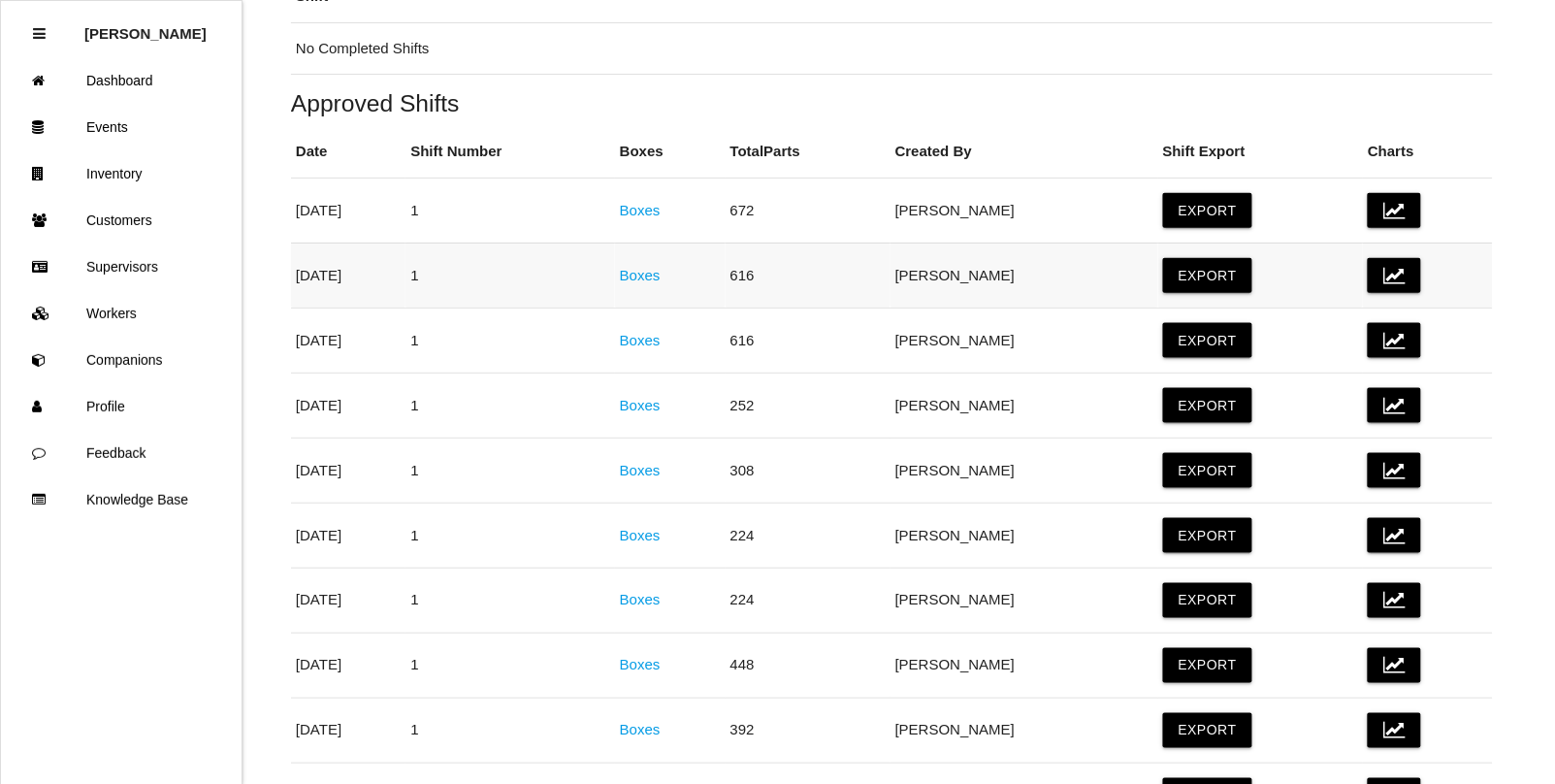
scroll to position [485, 0]
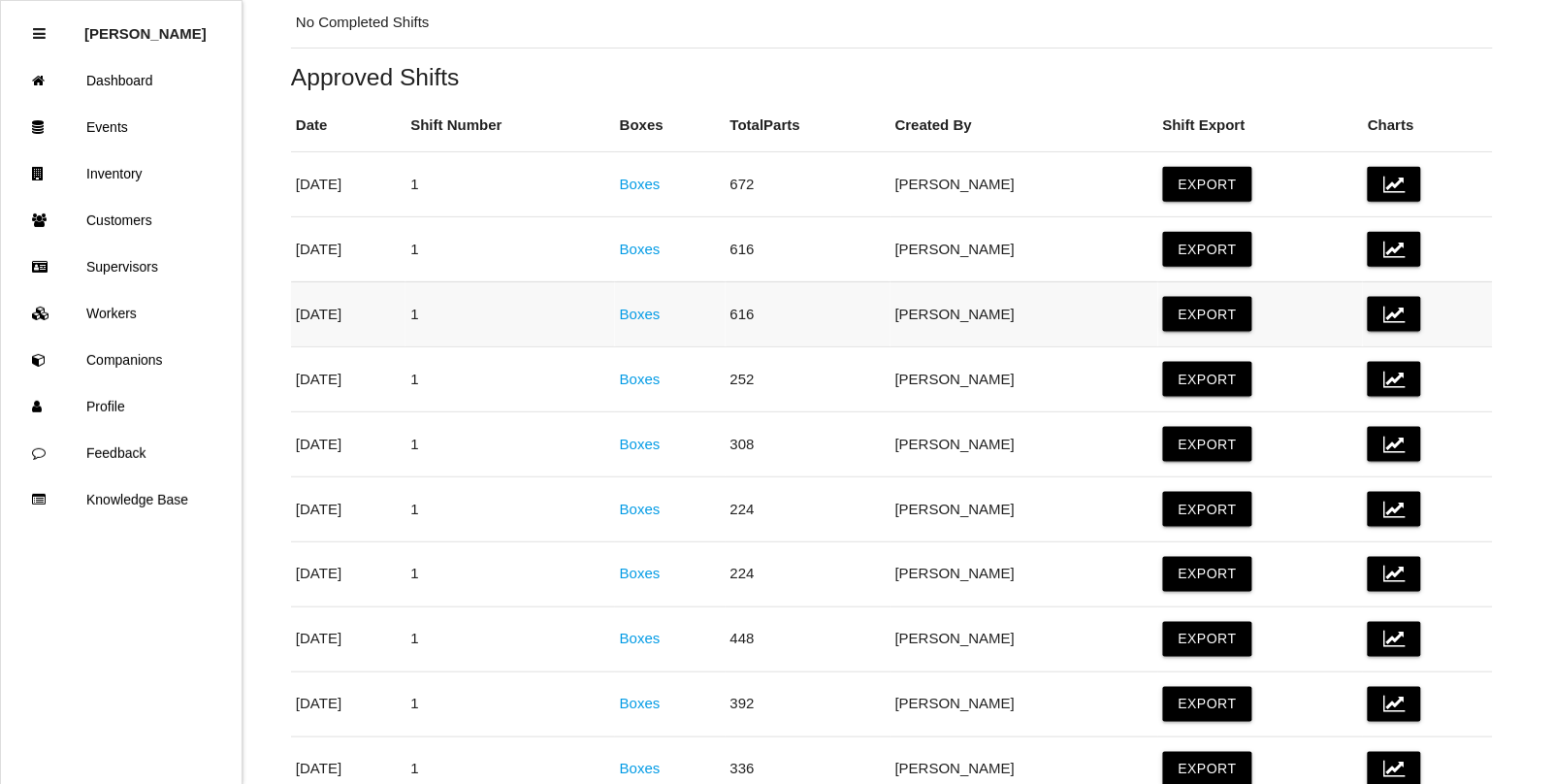
click at [661, 317] on link "Boxes" at bounding box center [640, 314] width 41 height 17
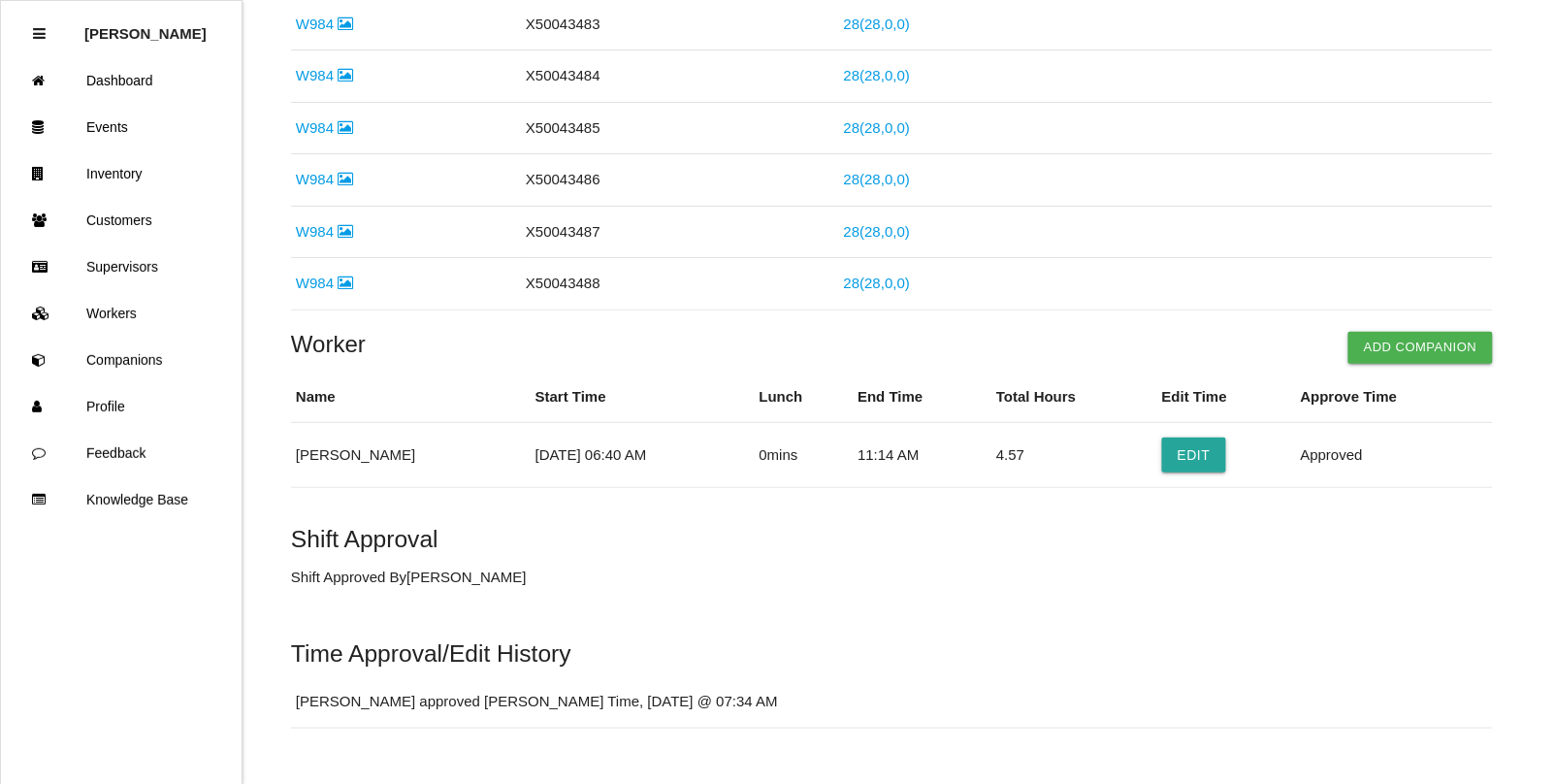
scroll to position [1266, 0]
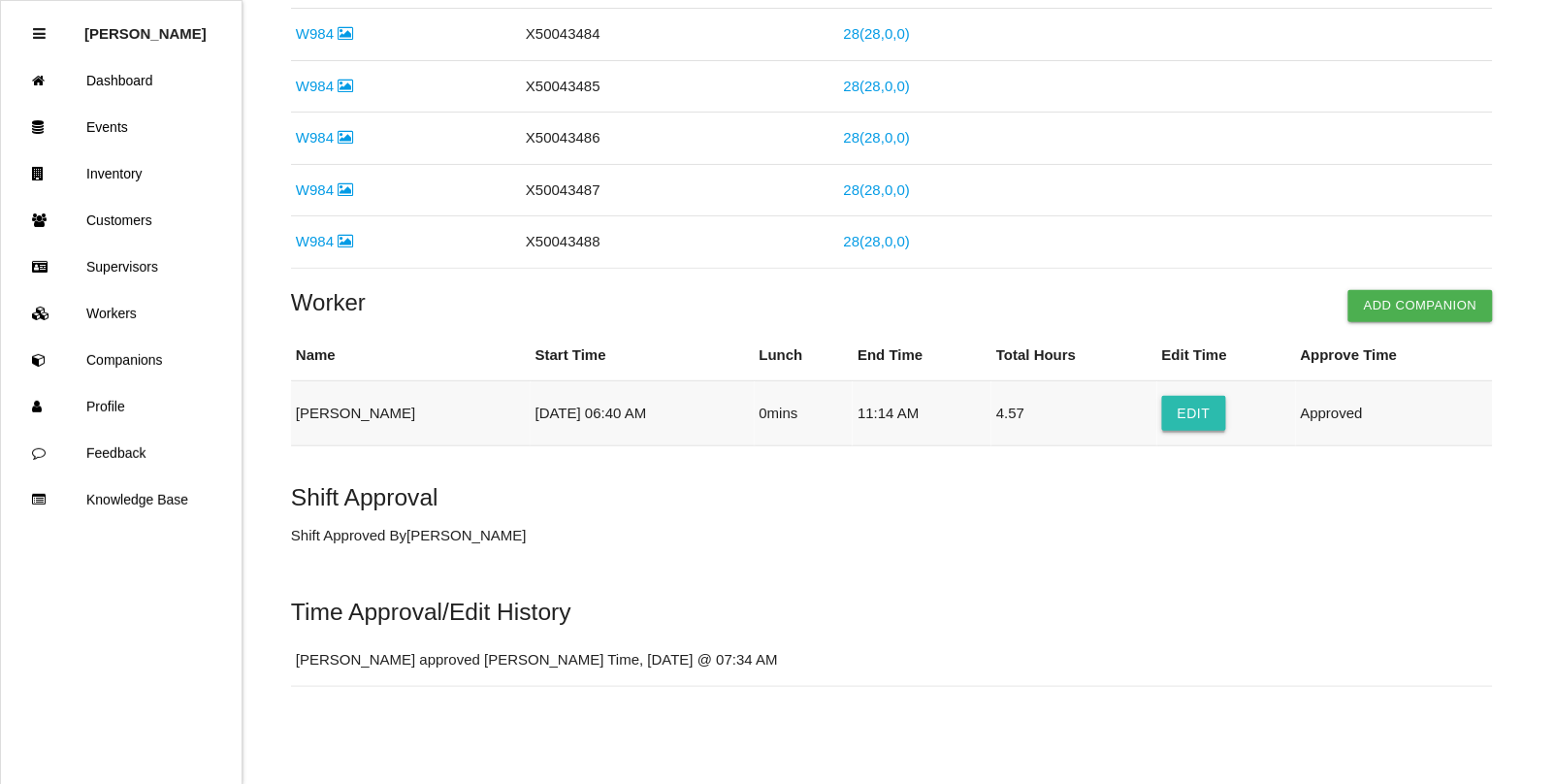
click at [1189, 417] on button "Edit" at bounding box center [1195, 413] width 64 height 35
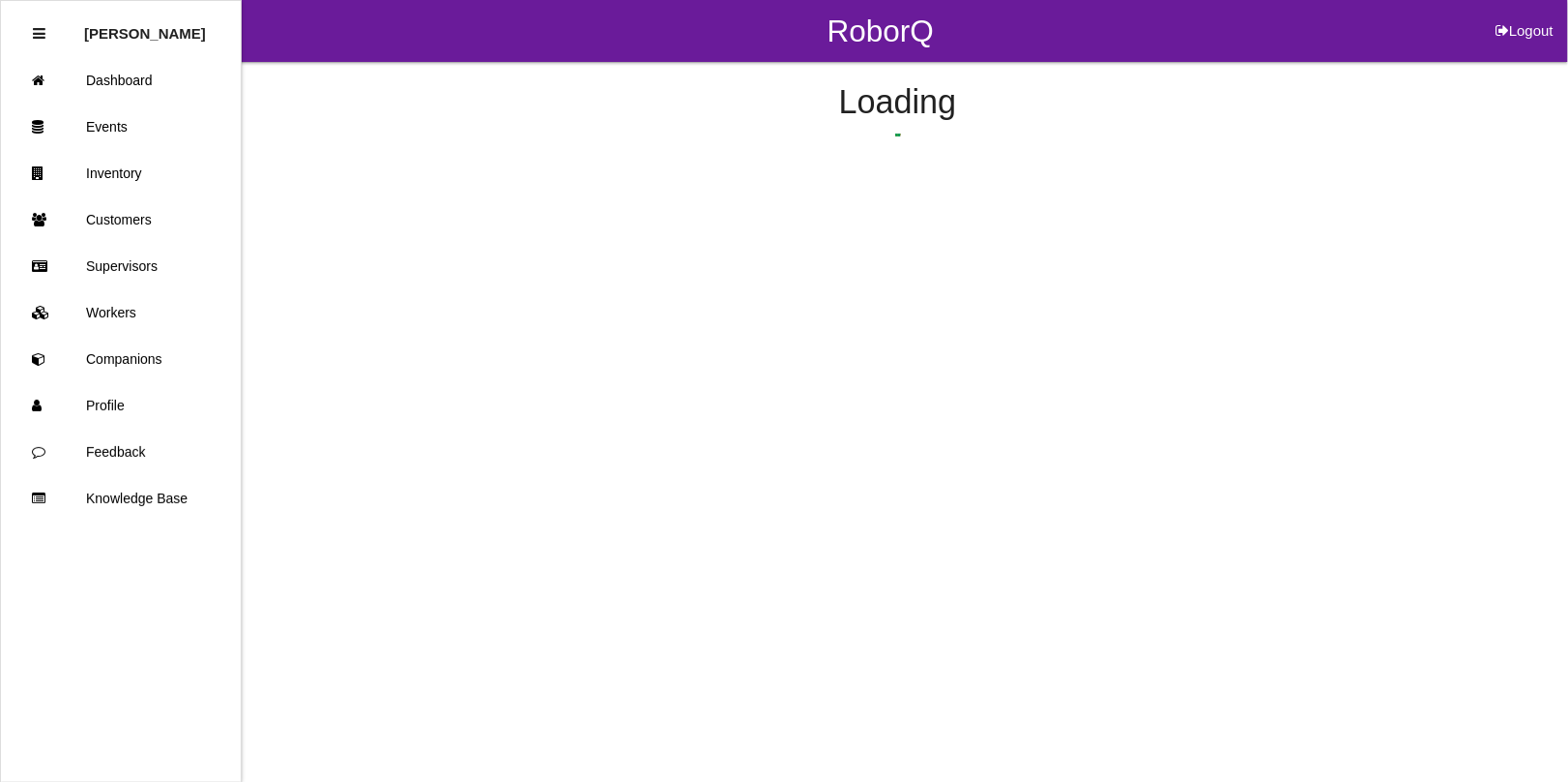
select select "6"
select select "40"
select select "11"
select select "14"
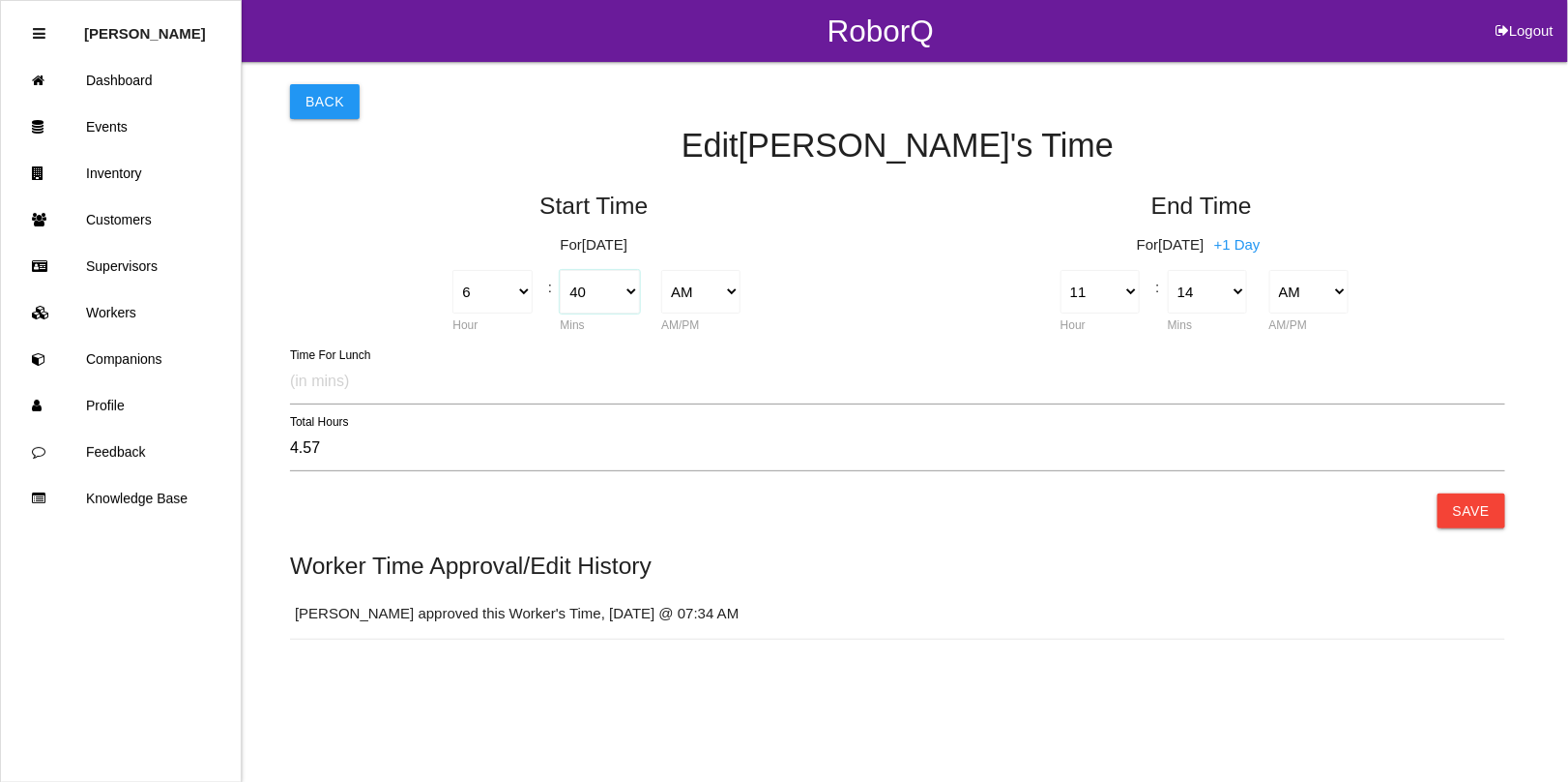
click at [623, 290] on select "00 01 02 03 04 05 06 07 08 09 10 11 12 13 14 15 16 17 18 19 20 21 22 23 24 25 2…" at bounding box center [600, 291] width 80 height 44
select select "45"
click at [560, 270] on select "00 01 02 03 04 05 06 07 08 09 10 11 12 13 14 15 16 17 18 19 20 21 22 23 24 25 2…" at bounding box center [600, 291] width 80 height 44
type input "4.48"
click at [1229, 298] on select "00 01 02 03 04 05 06 07 08 09 10 11 12 13 14 15 16 17 18 19 20 21 22 23 24 25 2…" at bounding box center [1208, 291] width 80 height 44
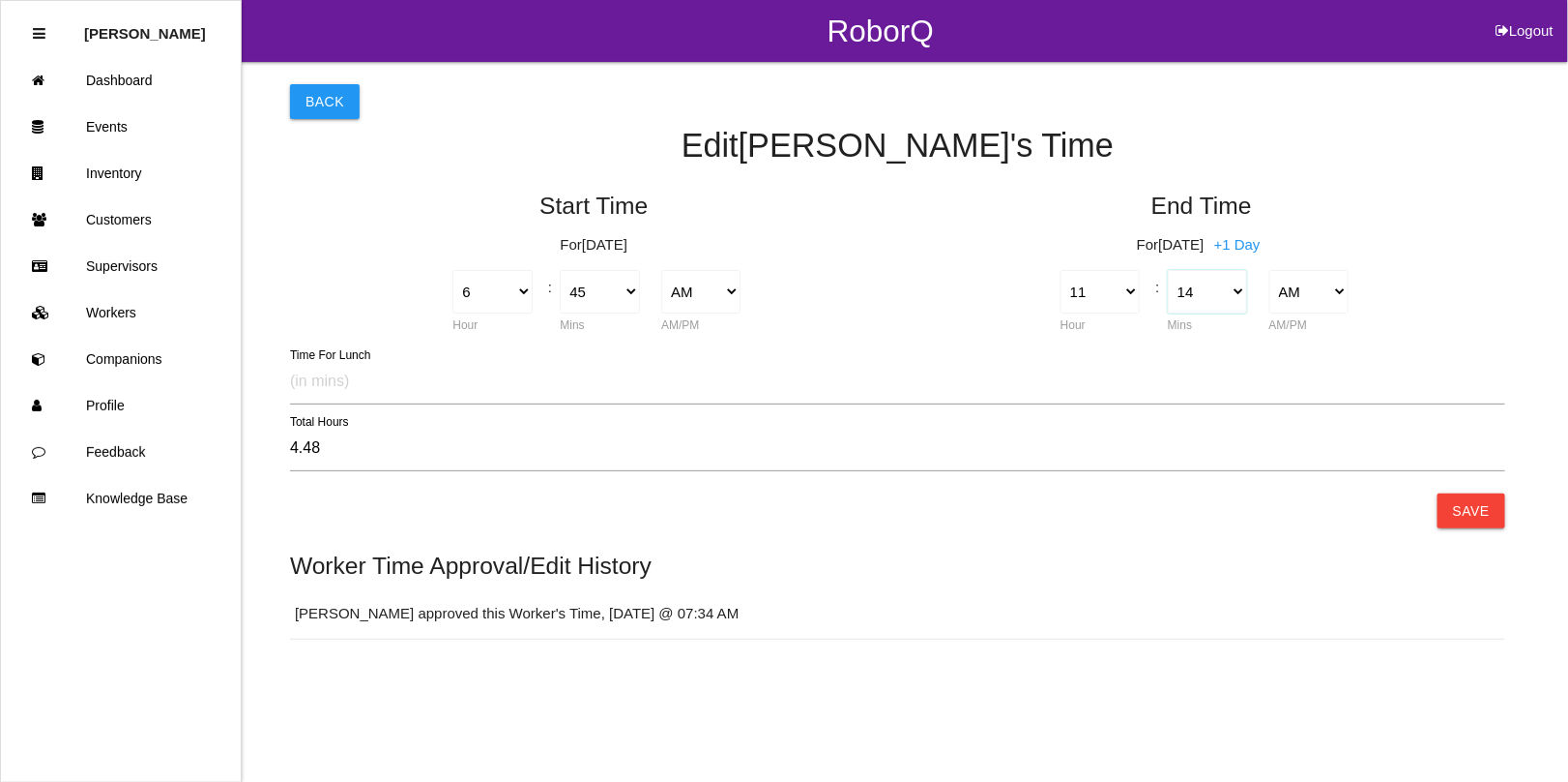
select select "15"
click at [1168, 270] on select "00 01 02 03 04 05 06 07 08 09 10 11 12 13 14 15 16 17 18 19 20 21 22 23 24 25 2…" at bounding box center [1208, 291] width 80 height 44
type input "4.50"
click at [1477, 520] on button "Save" at bounding box center [1472, 511] width 68 height 35
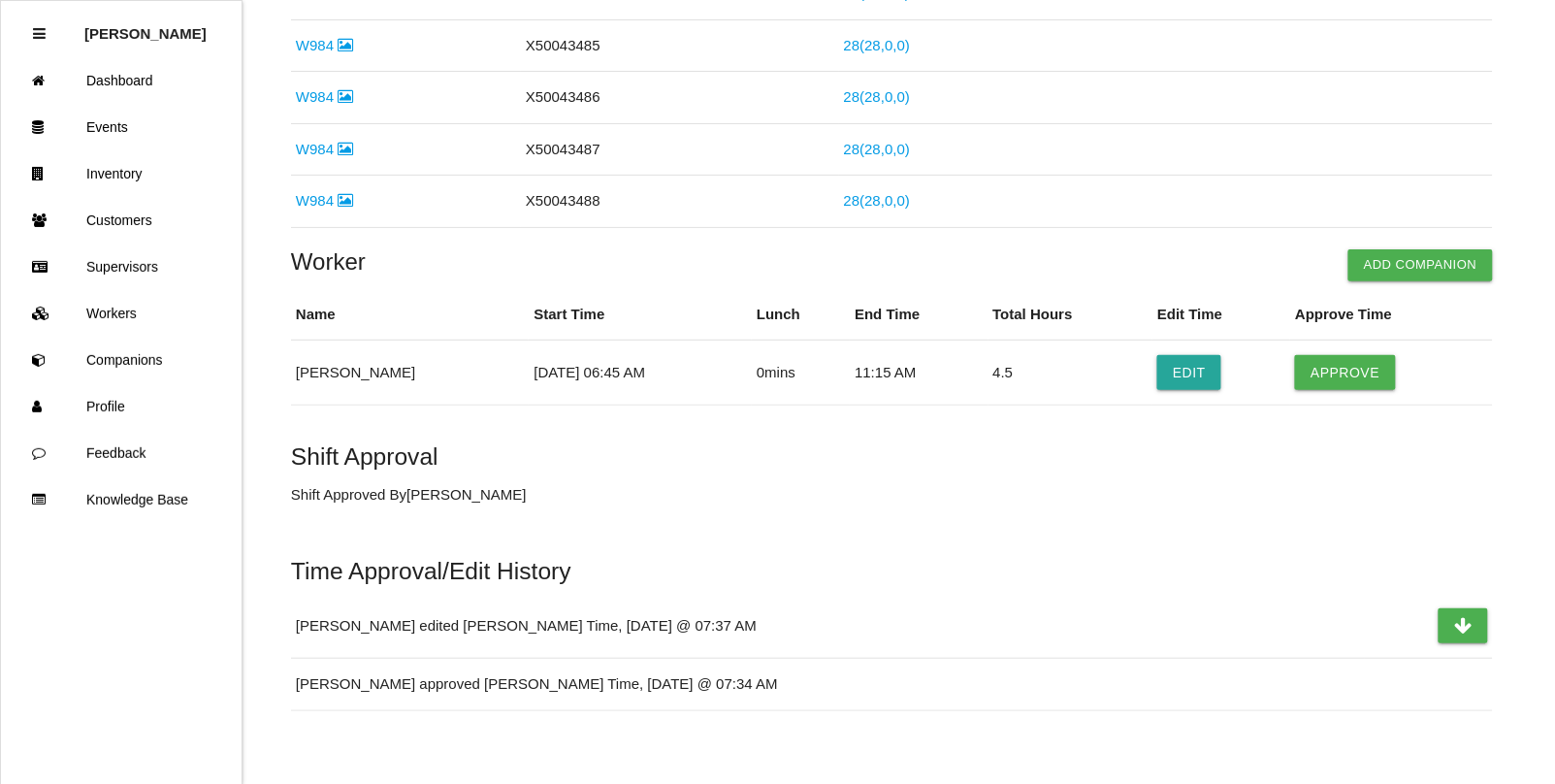
scroll to position [1330, 0]
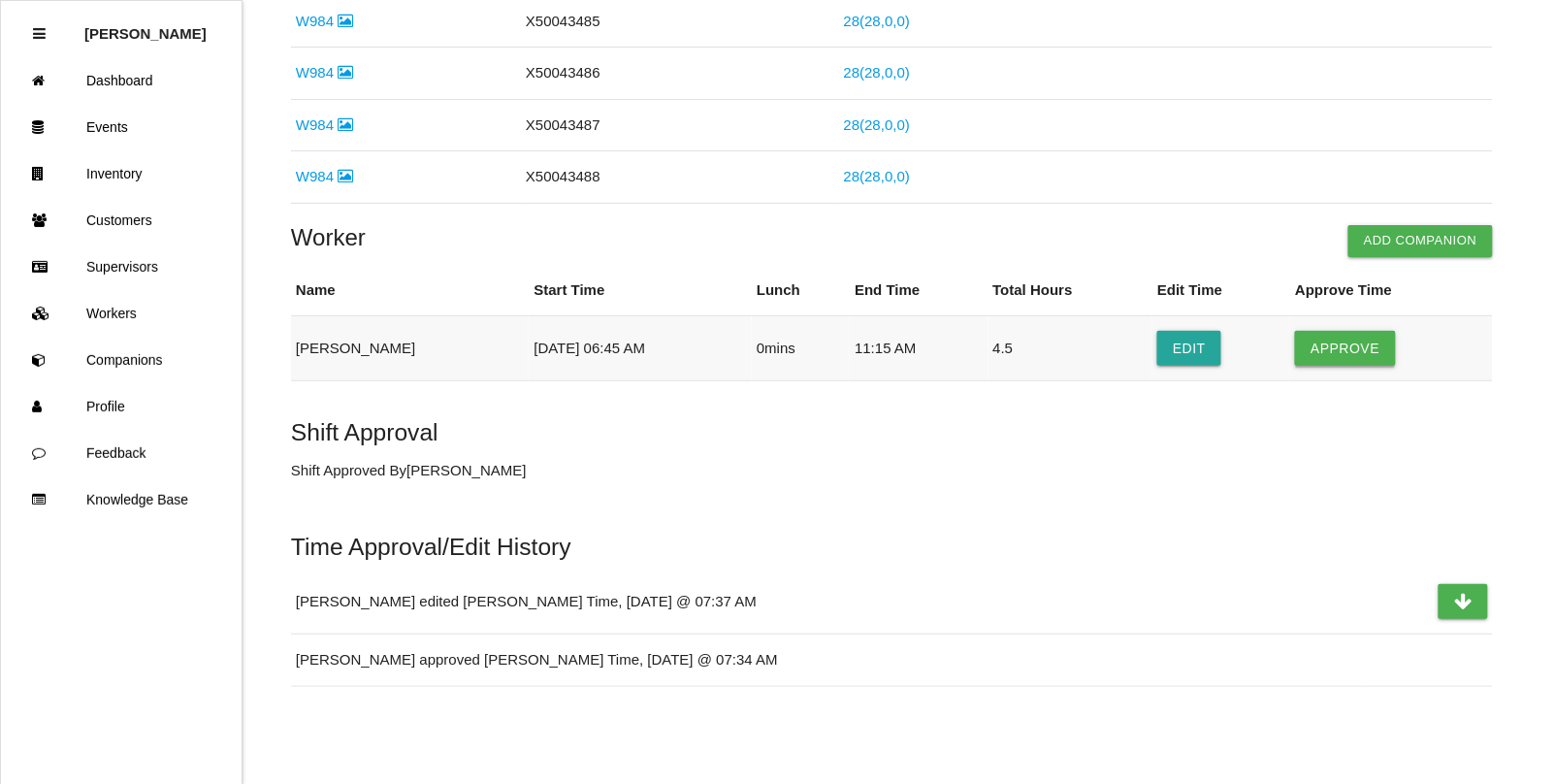
click at [1353, 347] on button "Approve" at bounding box center [1345, 349] width 100 height 35
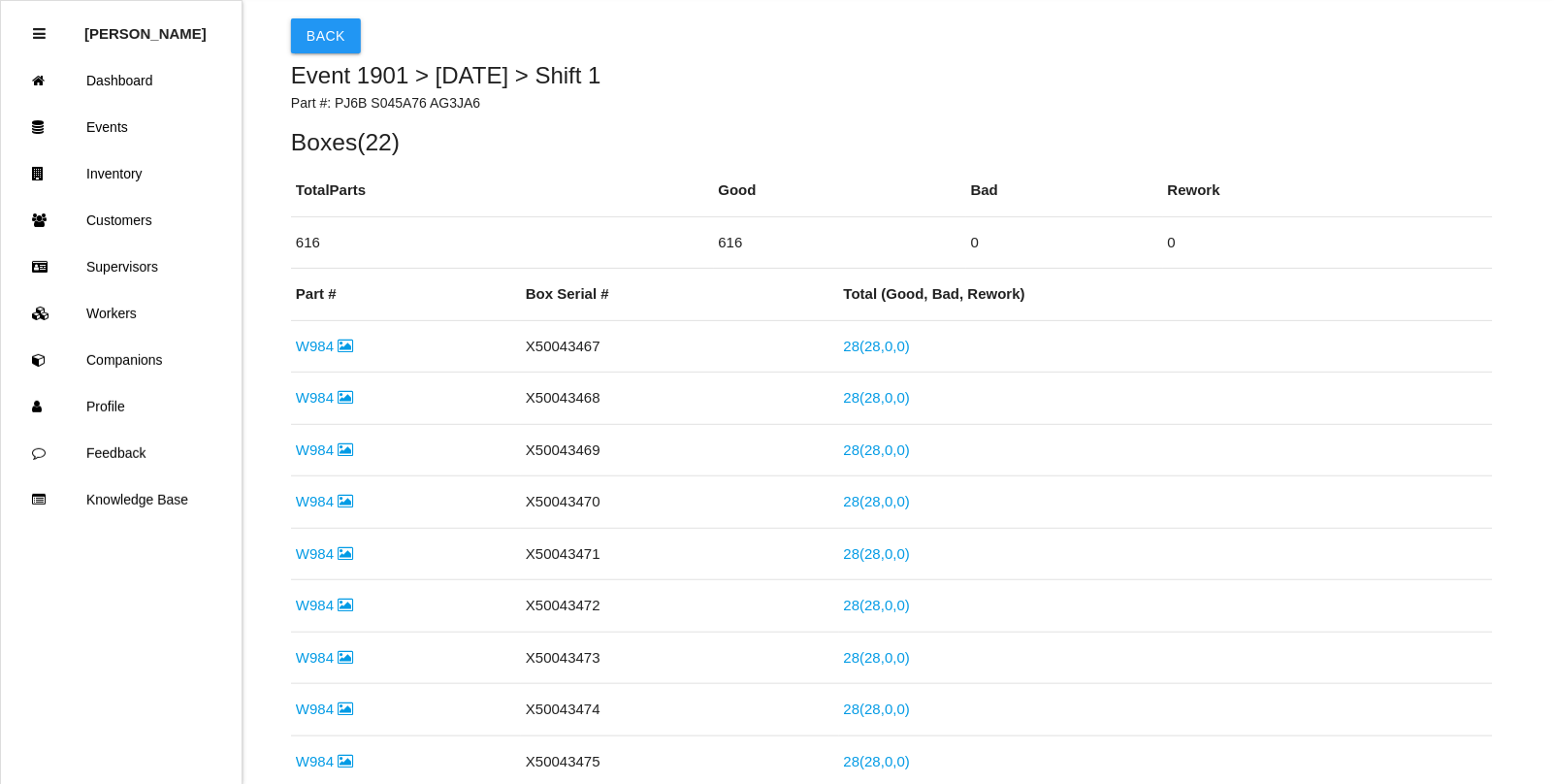
scroll to position [0, 0]
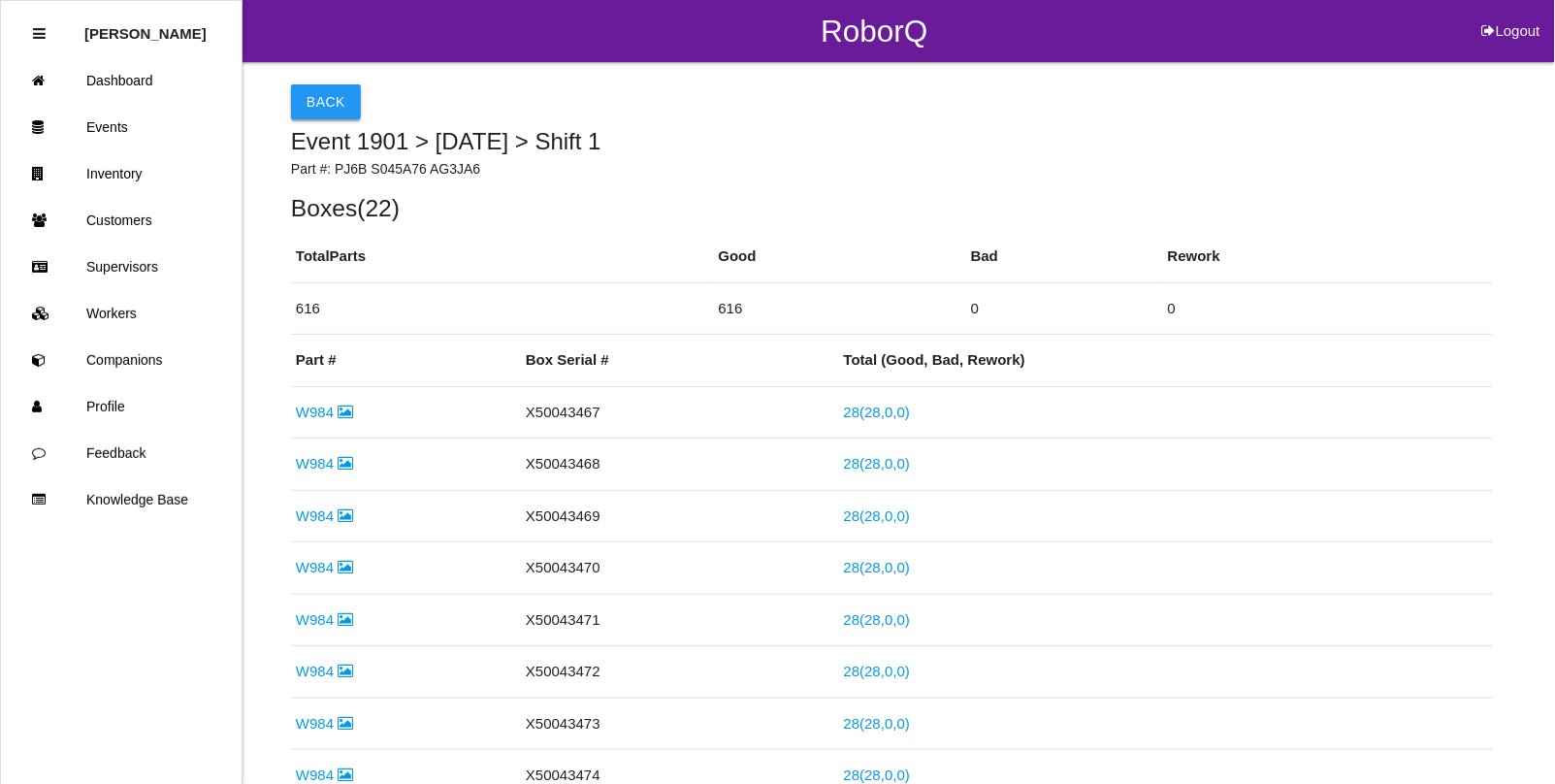
click at [321, 113] on button "Back" at bounding box center [326, 102] width 70 height 35
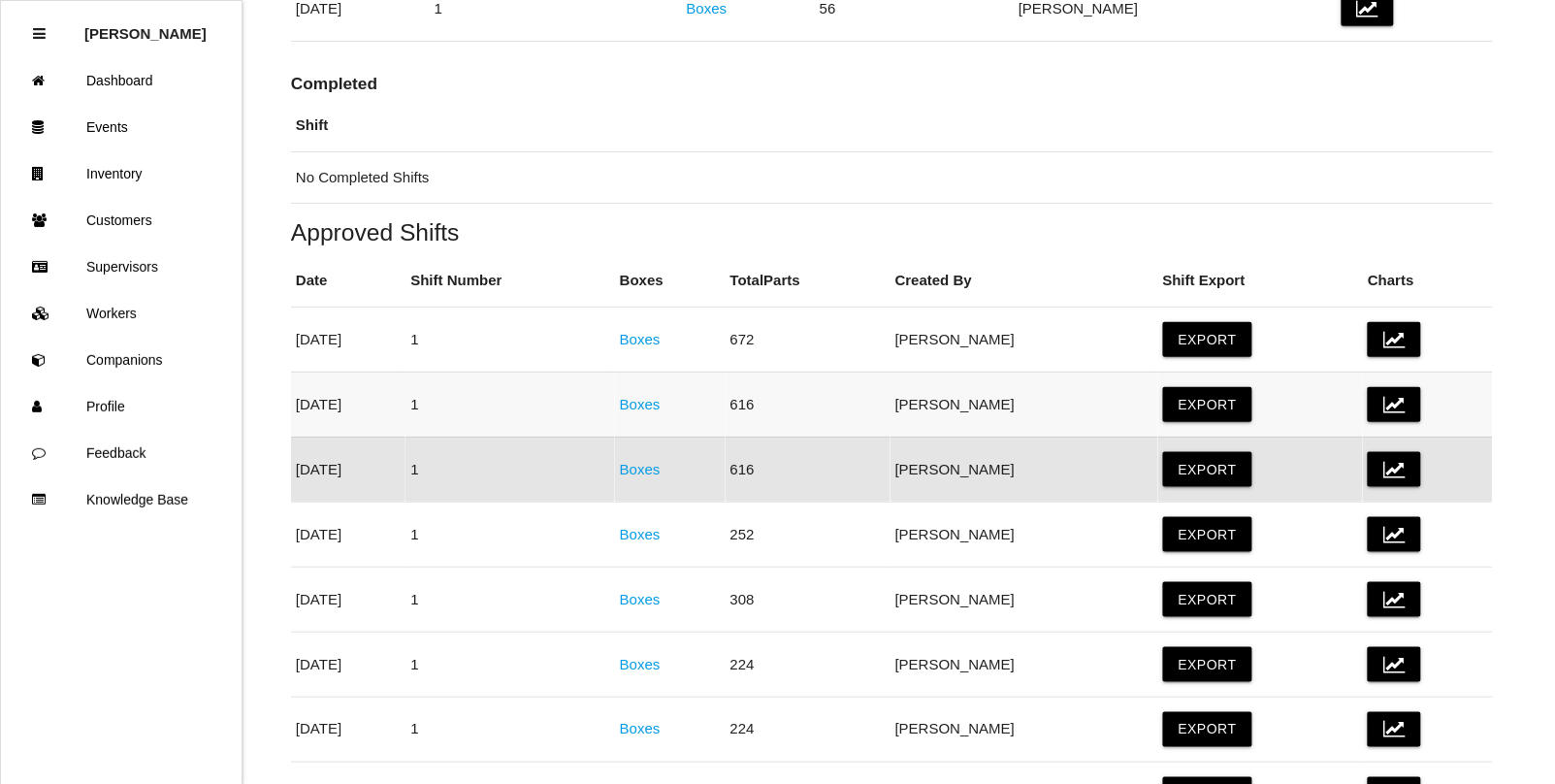
scroll to position [363, 0]
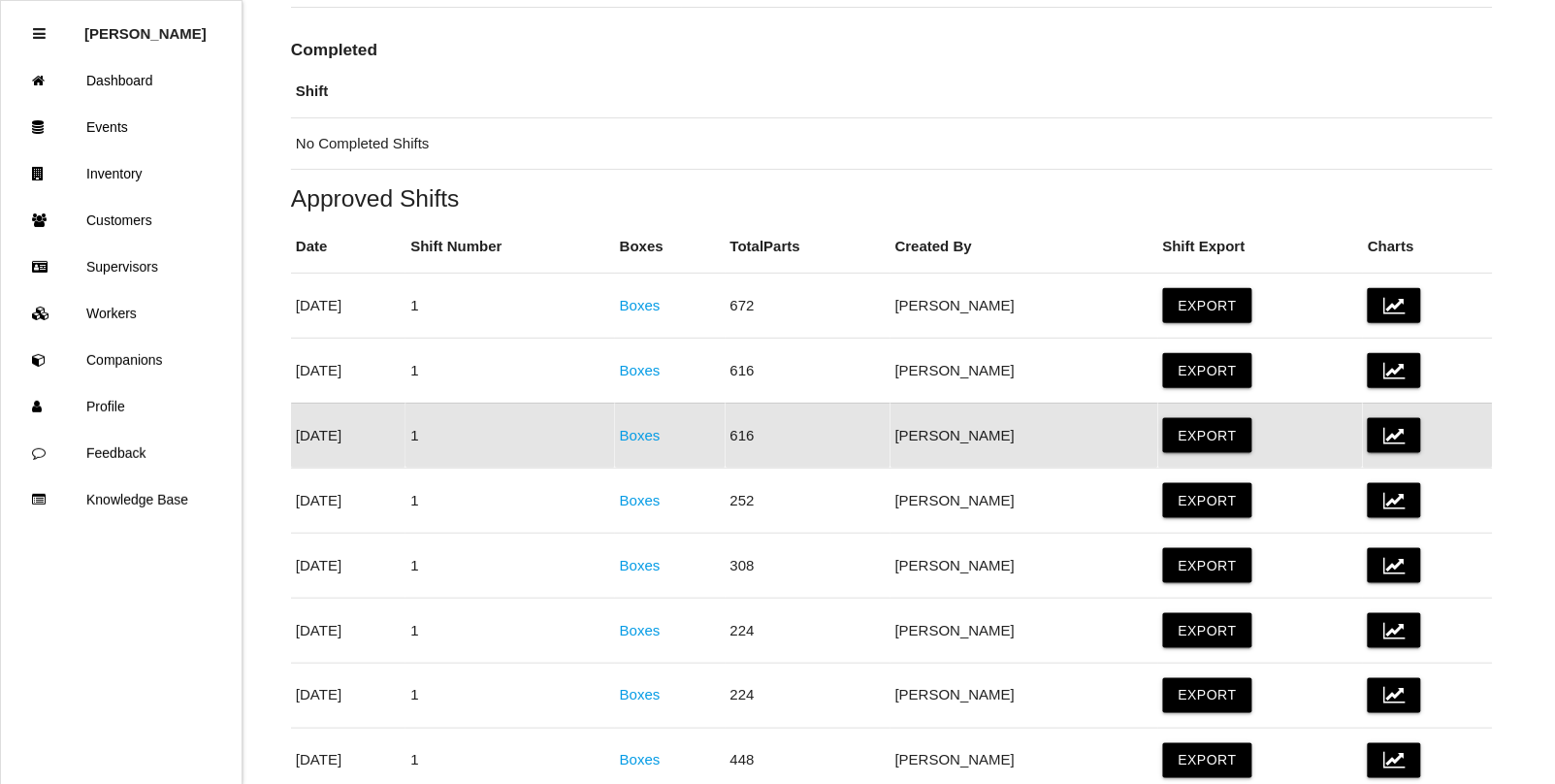
click at [661, 434] on link "Boxes" at bounding box center [640, 434] width 41 height 17
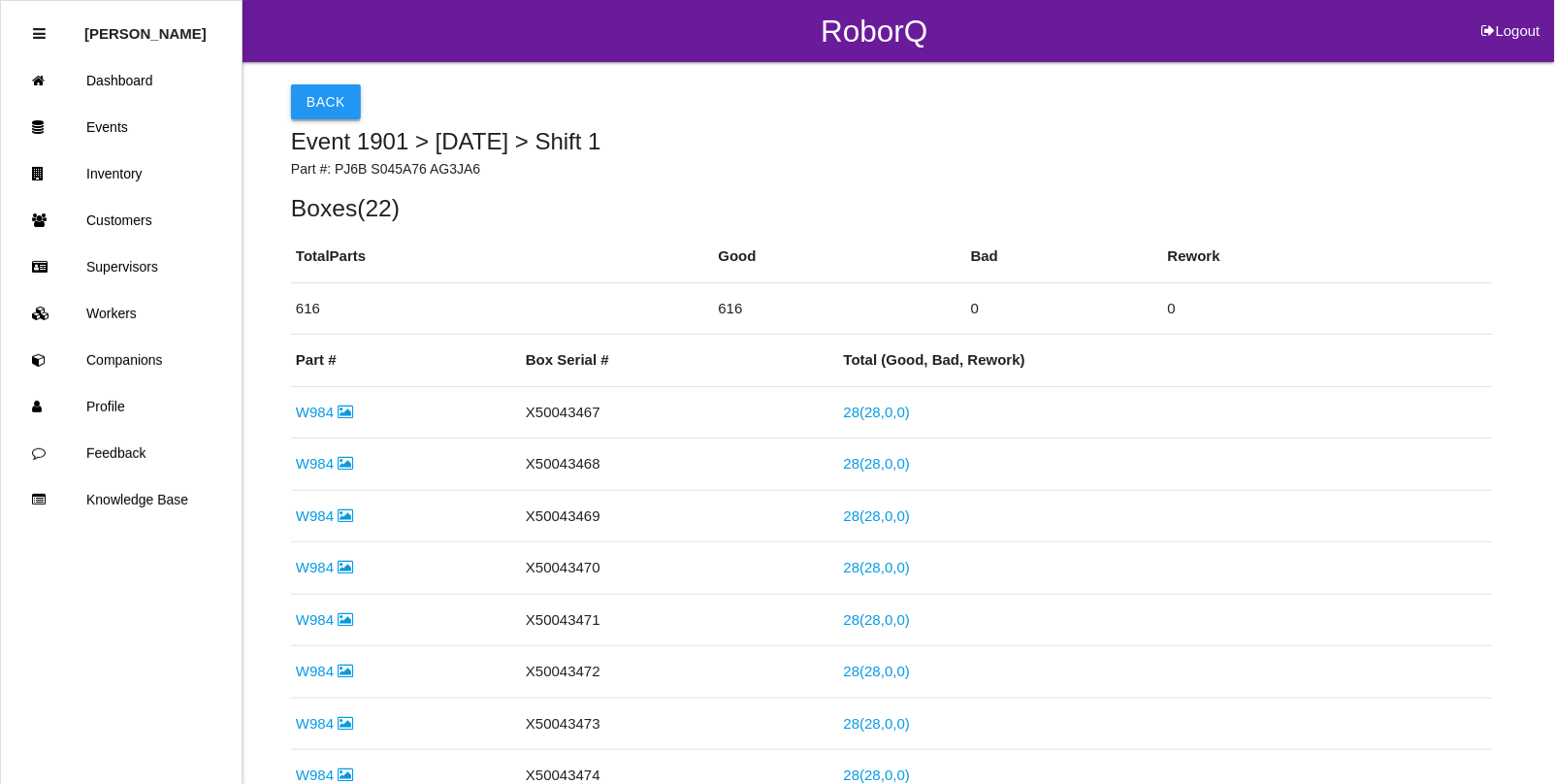
click at [326, 112] on button "Back" at bounding box center [326, 102] width 70 height 35
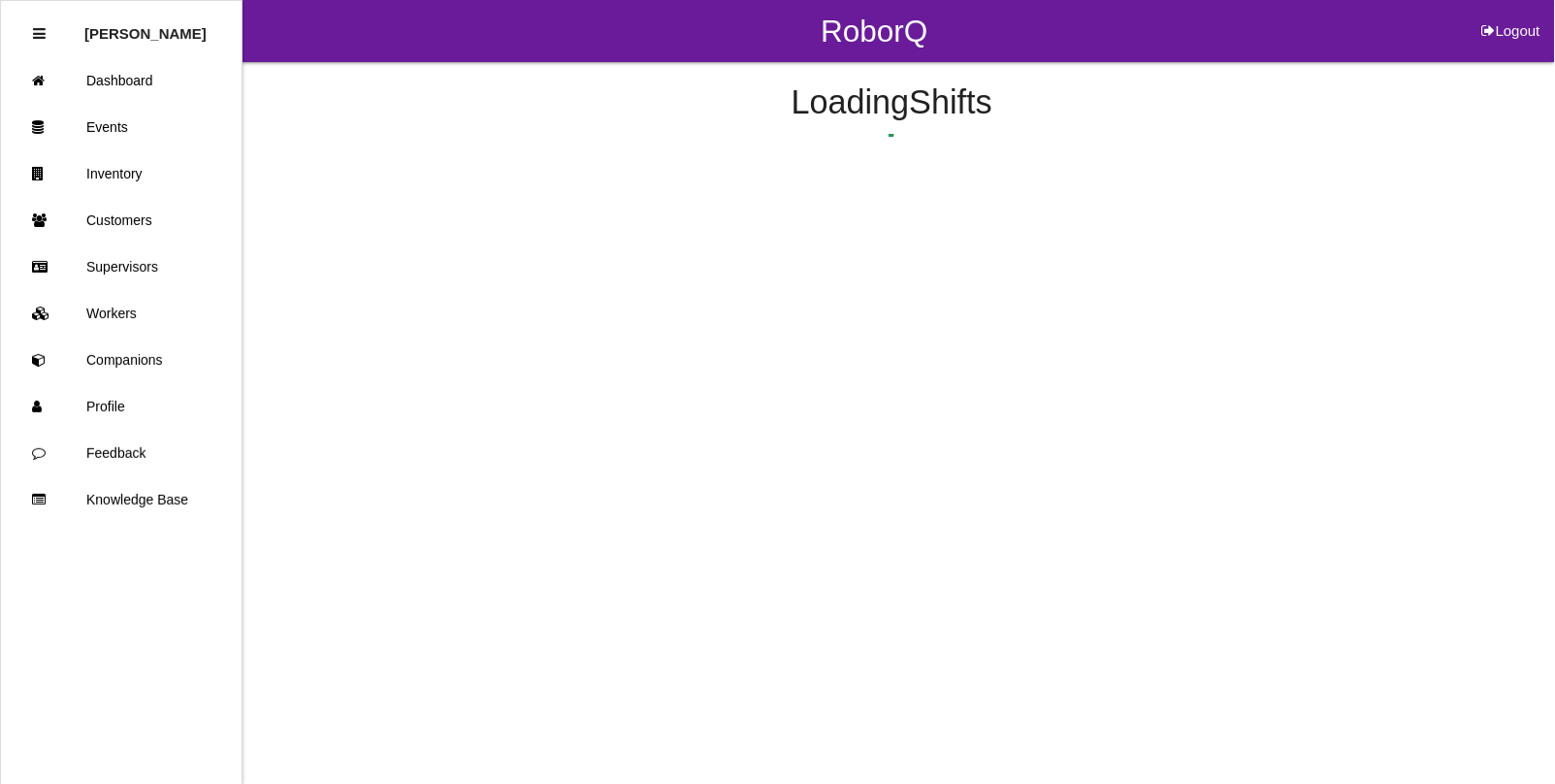
scroll to position [408, 0]
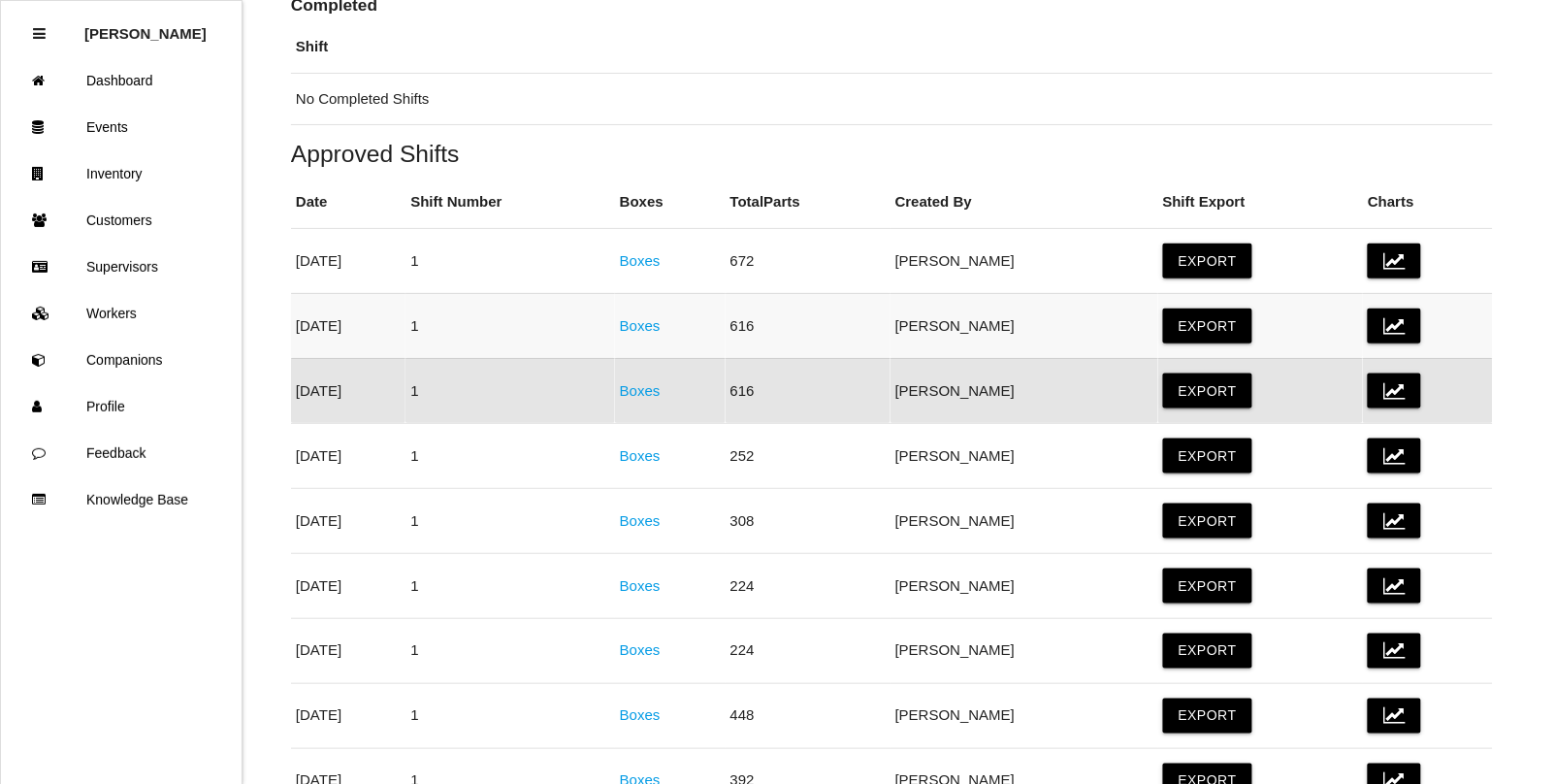
click at [661, 326] on link "Boxes" at bounding box center [640, 325] width 41 height 17
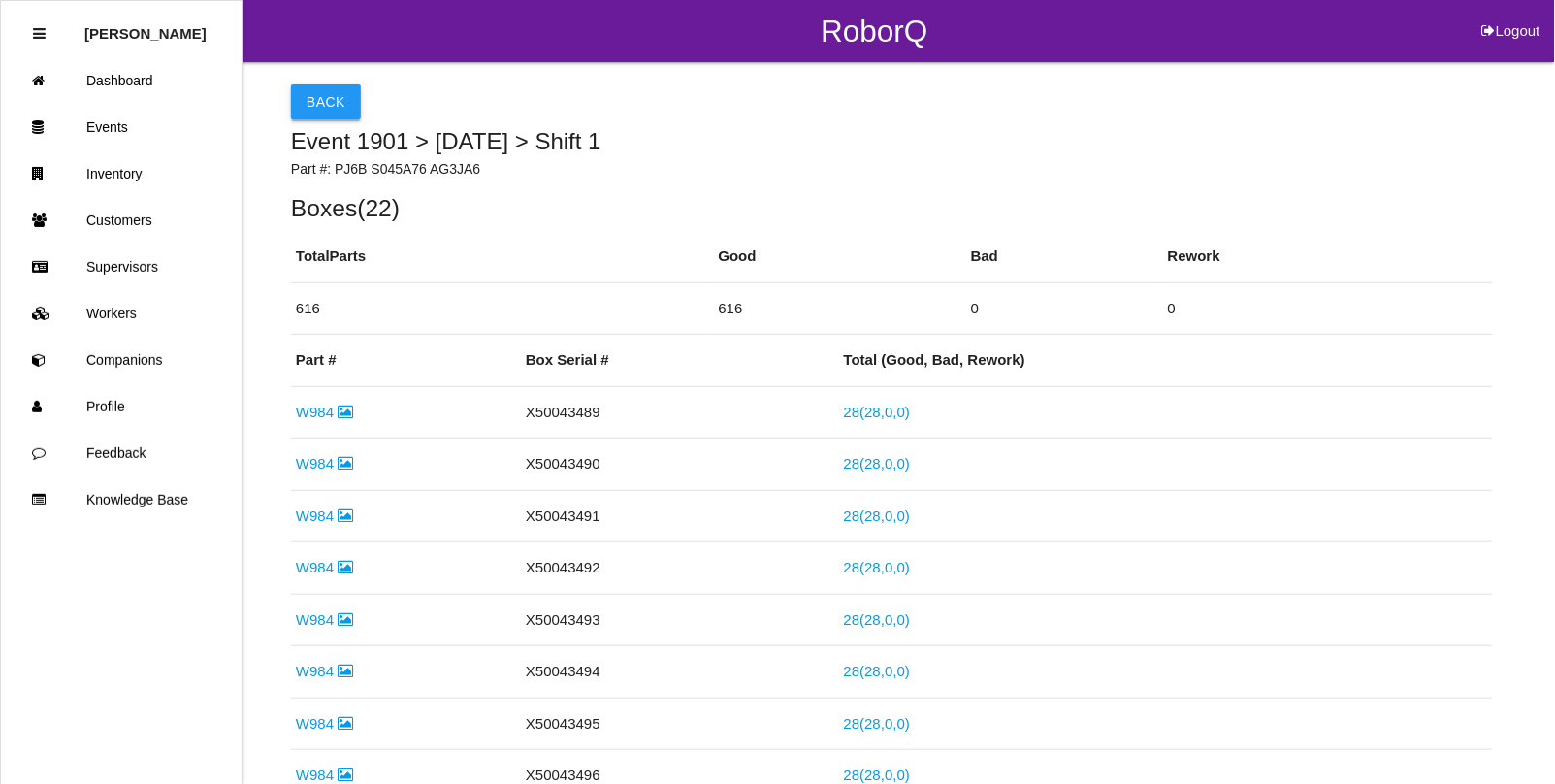
click at [314, 112] on button "Back" at bounding box center [326, 102] width 70 height 35
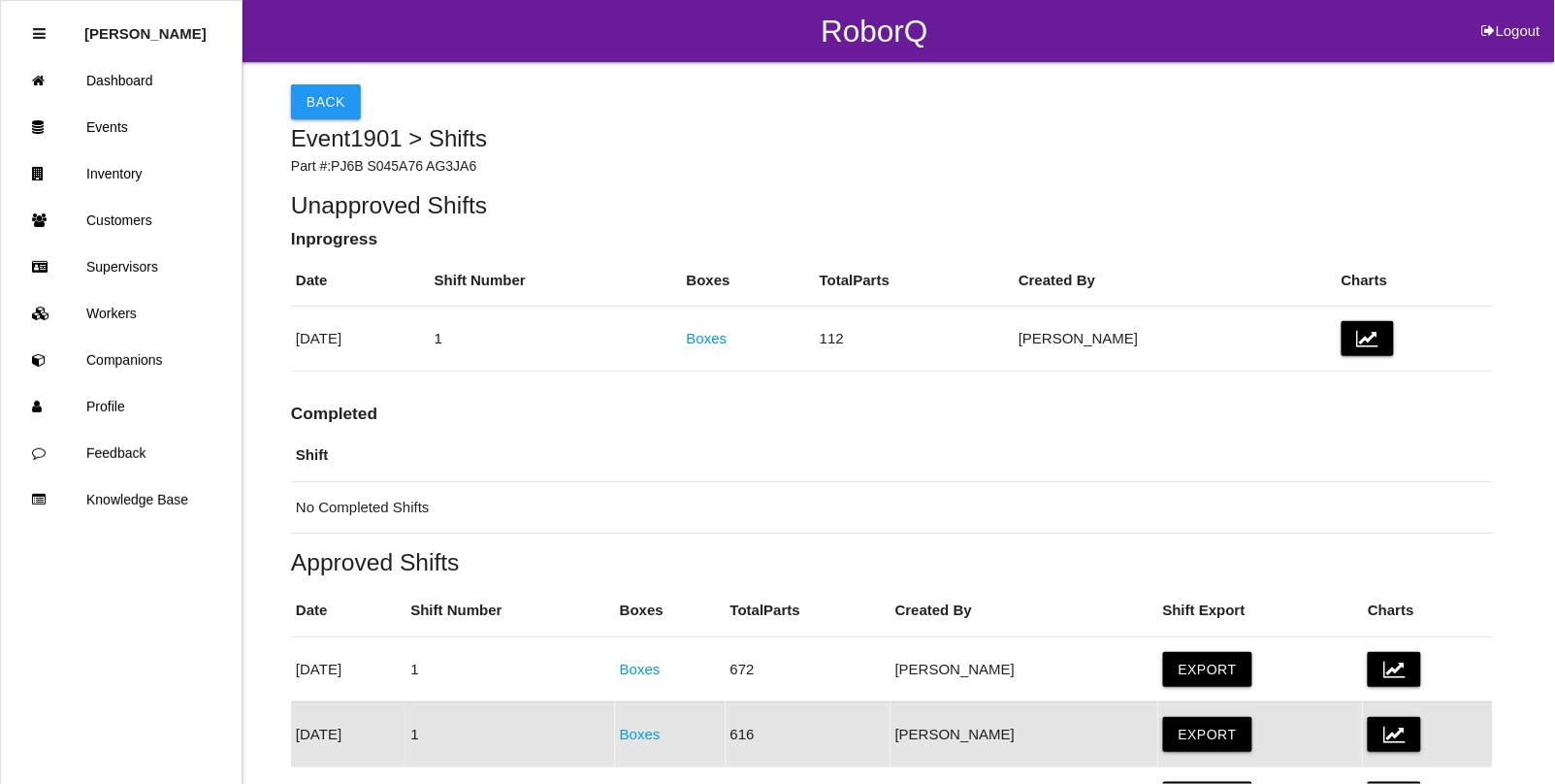
scroll to position [343, 0]
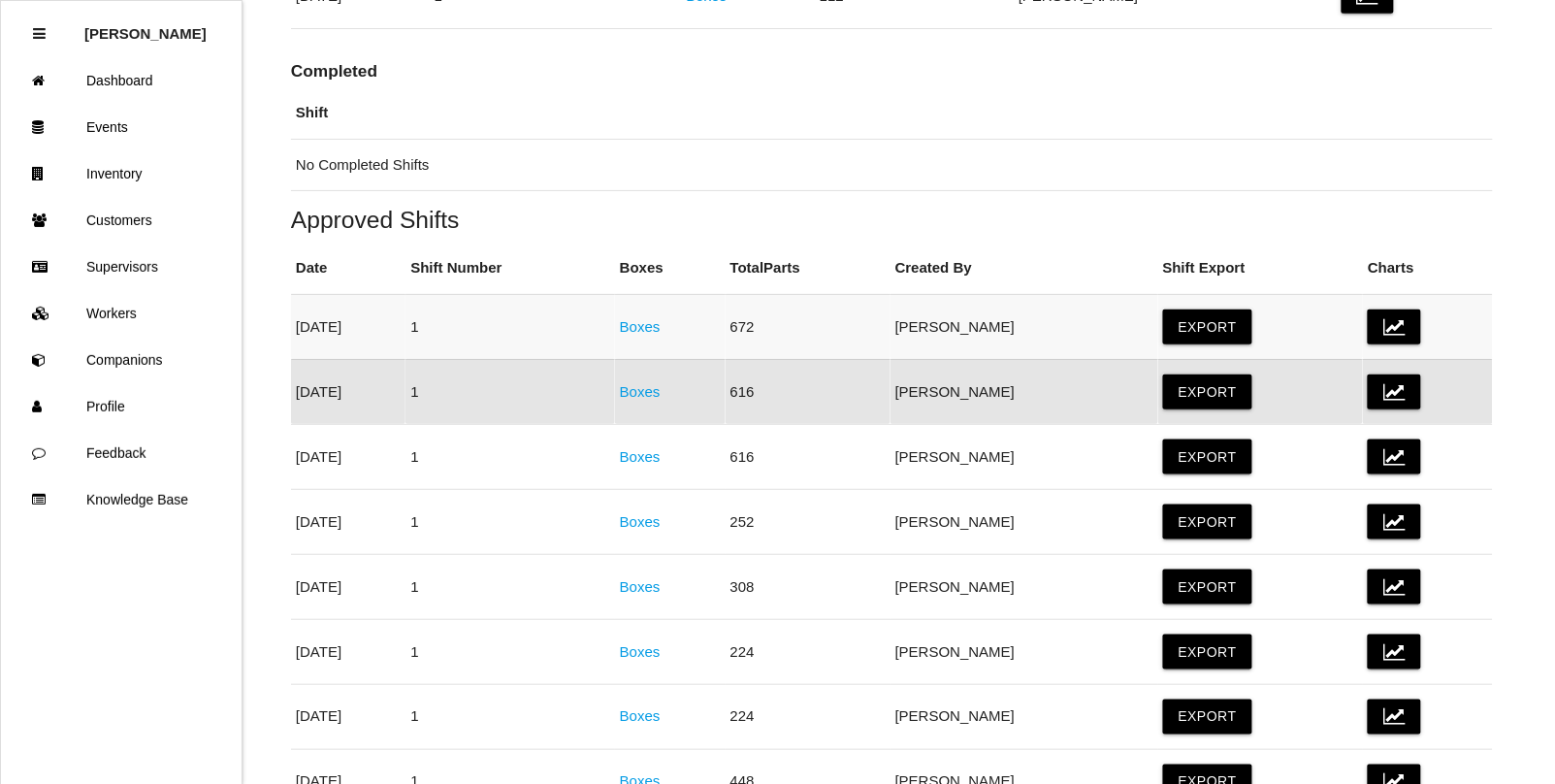
click at [661, 325] on link "Boxes" at bounding box center [640, 326] width 41 height 17
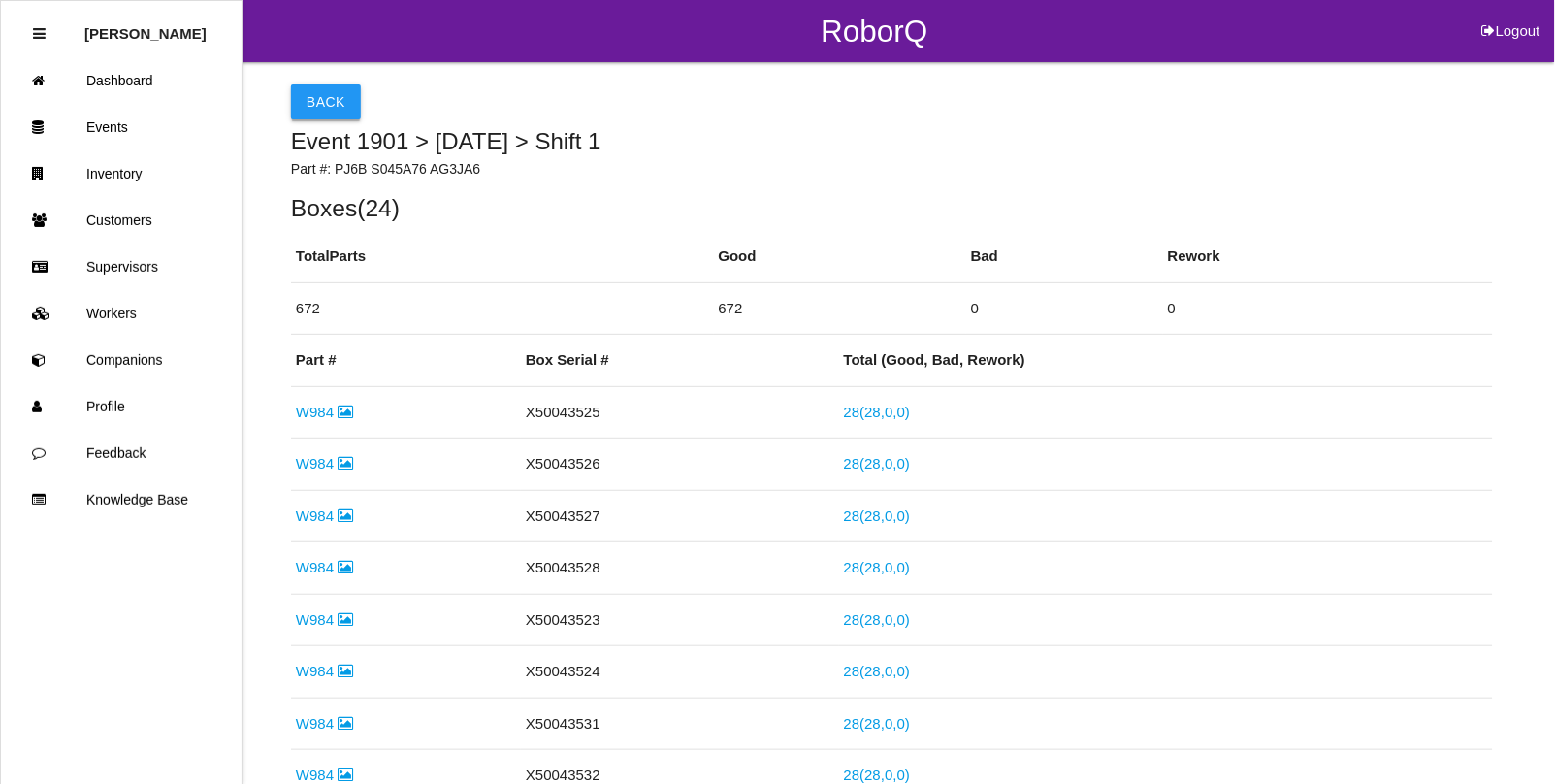
click at [325, 93] on button "Back" at bounding box center [326, 102] width 70 height 35
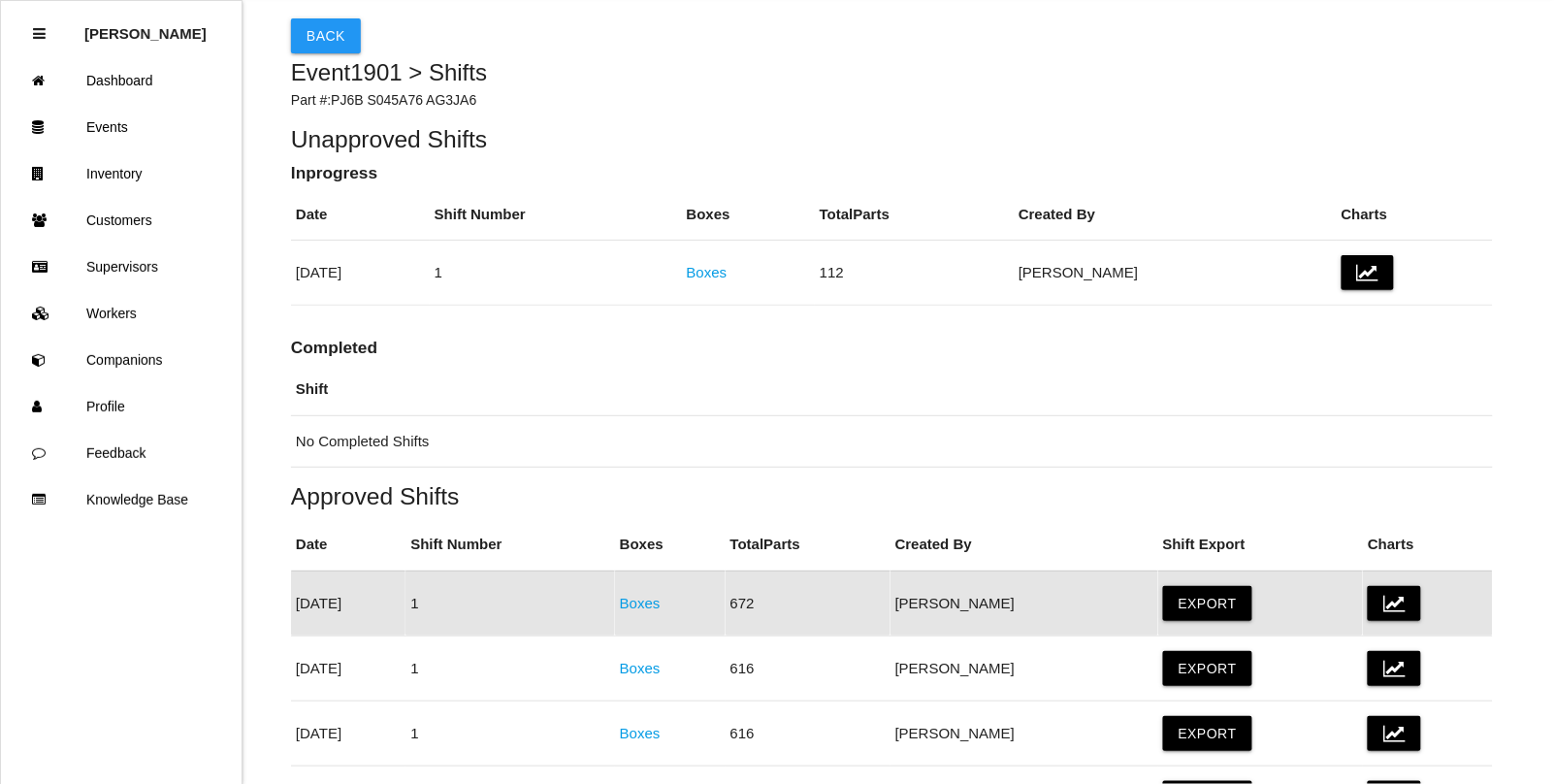
scroll to position [35, 0]
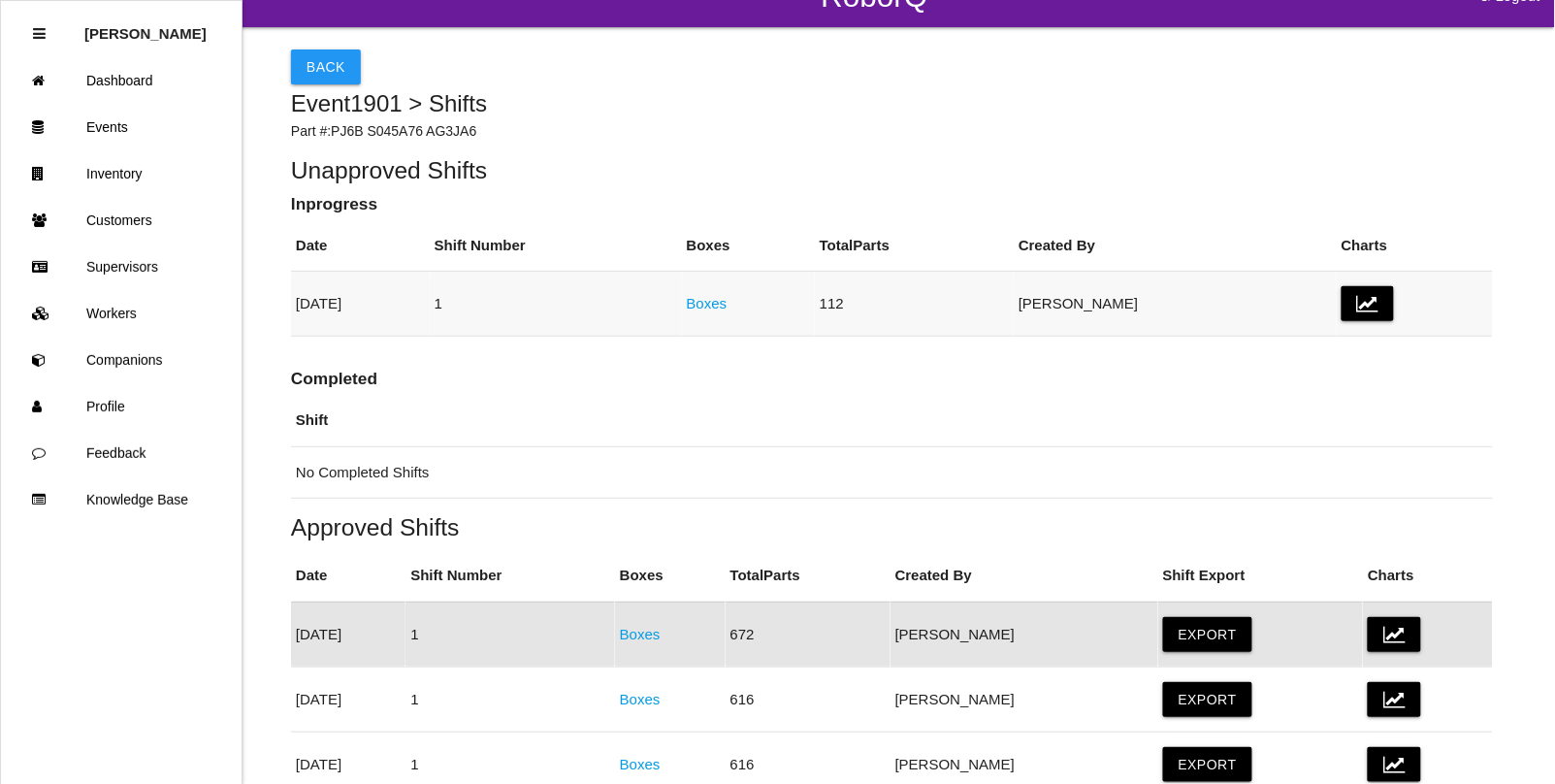
click at [728, 307] on link "Boxes" at bounding box center [707, 303] width 41 height 17
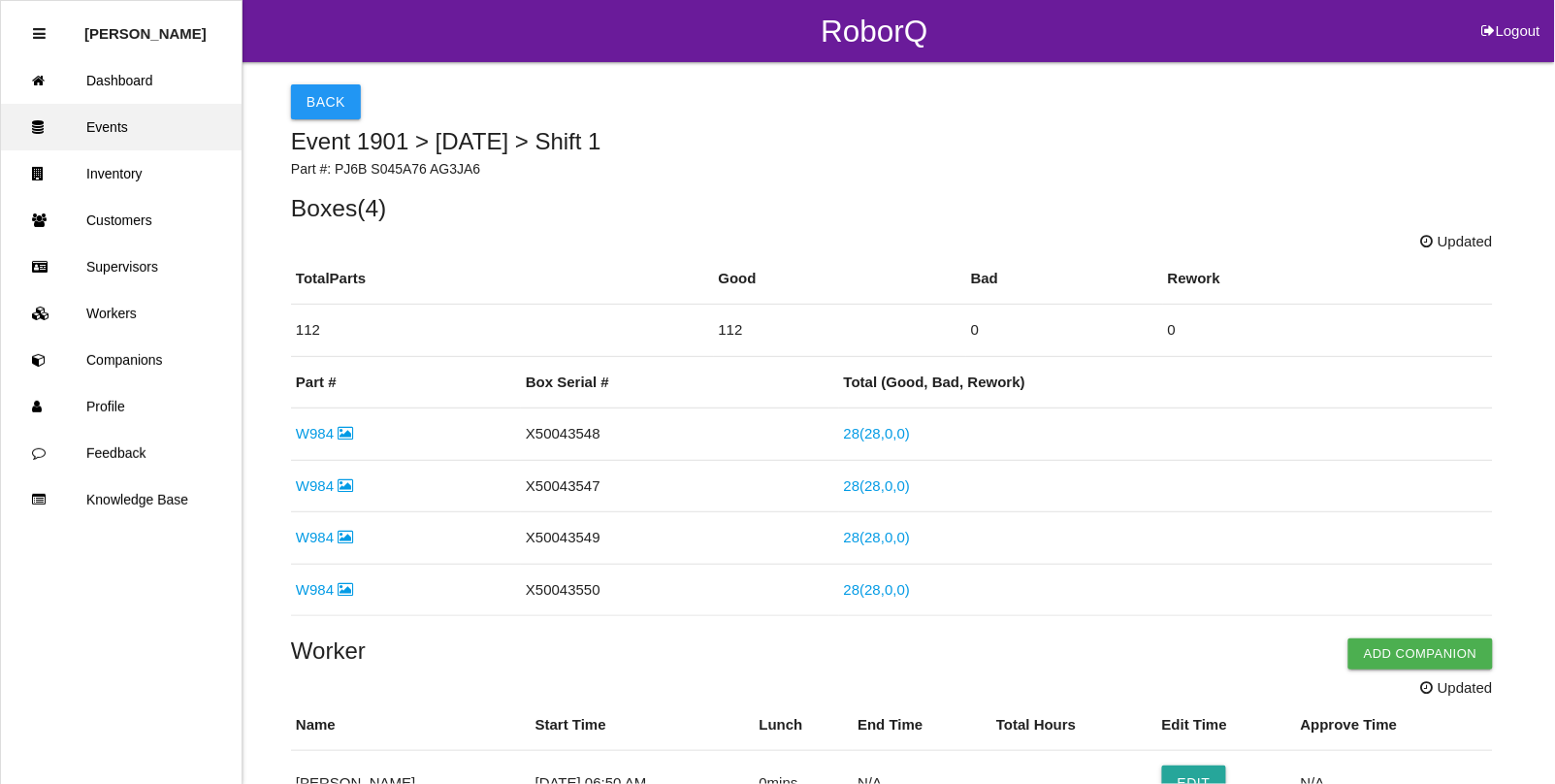
drag, startPoint x: 112, startPoint y: 118, endPoint x: 117, endPoint y: 131, distance: 13.9
click at [112, 119] on link "Events" at bounding box center [121, 128] width 241 height 47
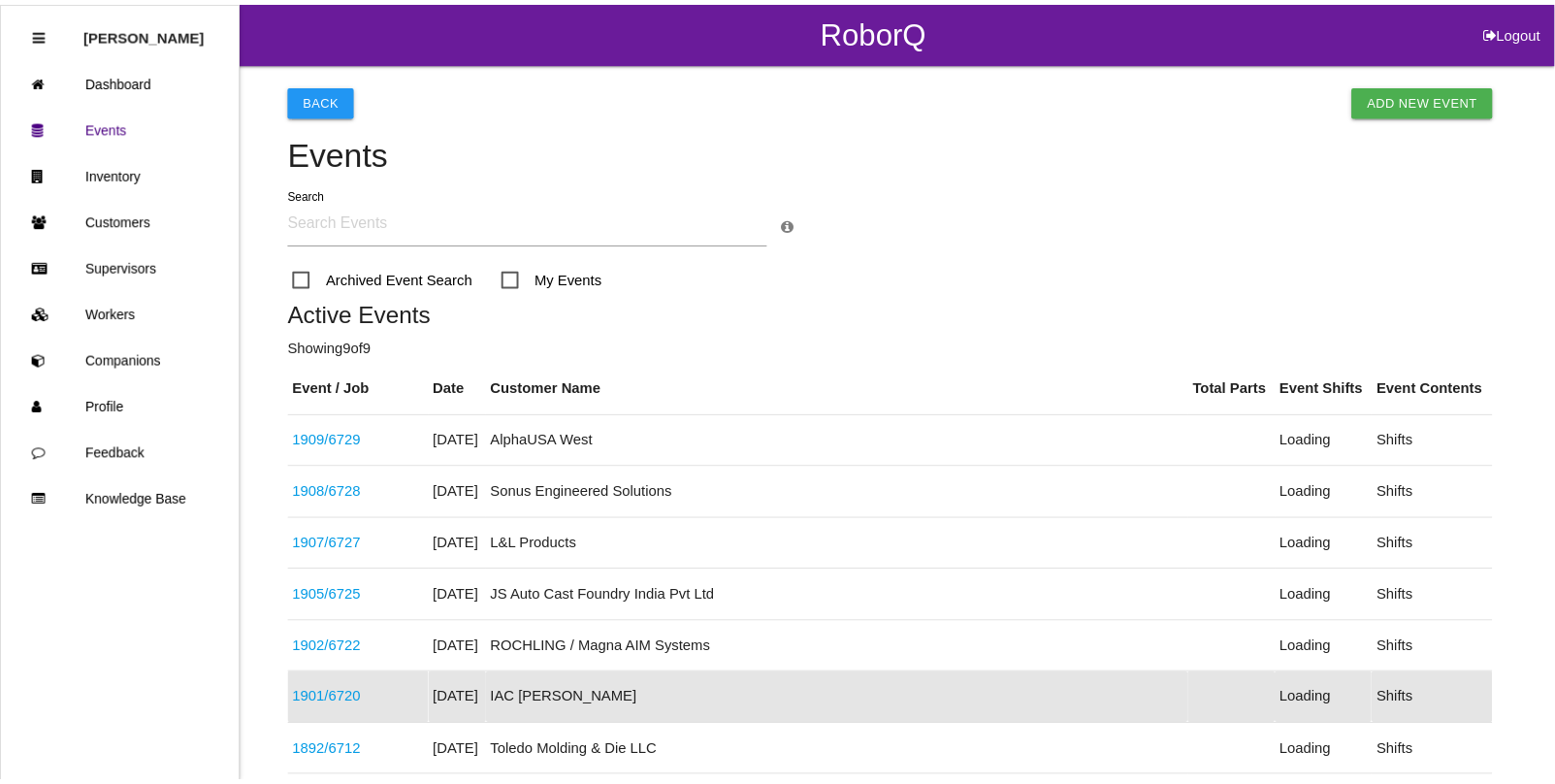
scroll to position [309, 0]
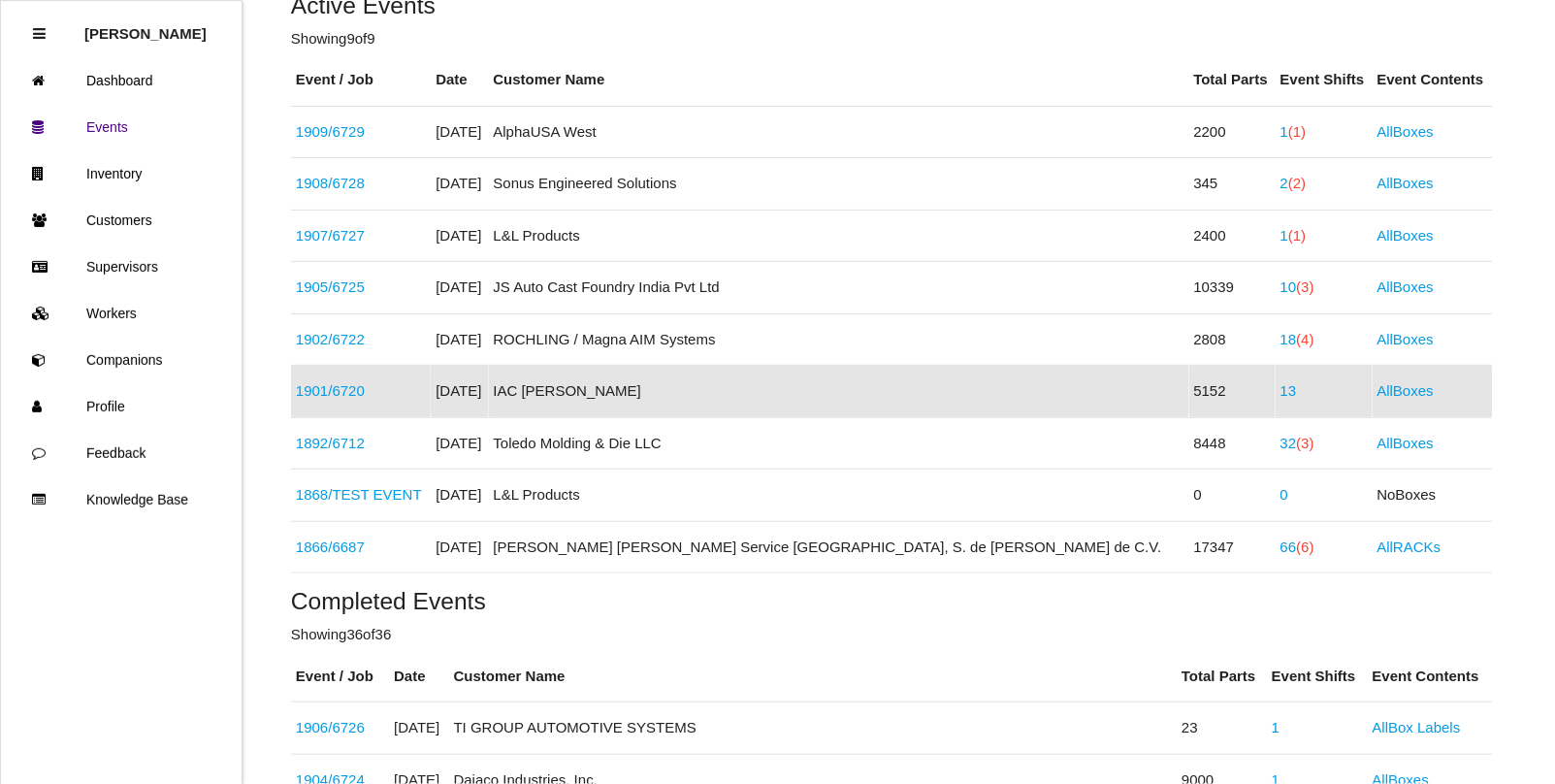
click at [346, 392] on link "1901 / 6720" at bounding box center [330, 390] width 69 height 17
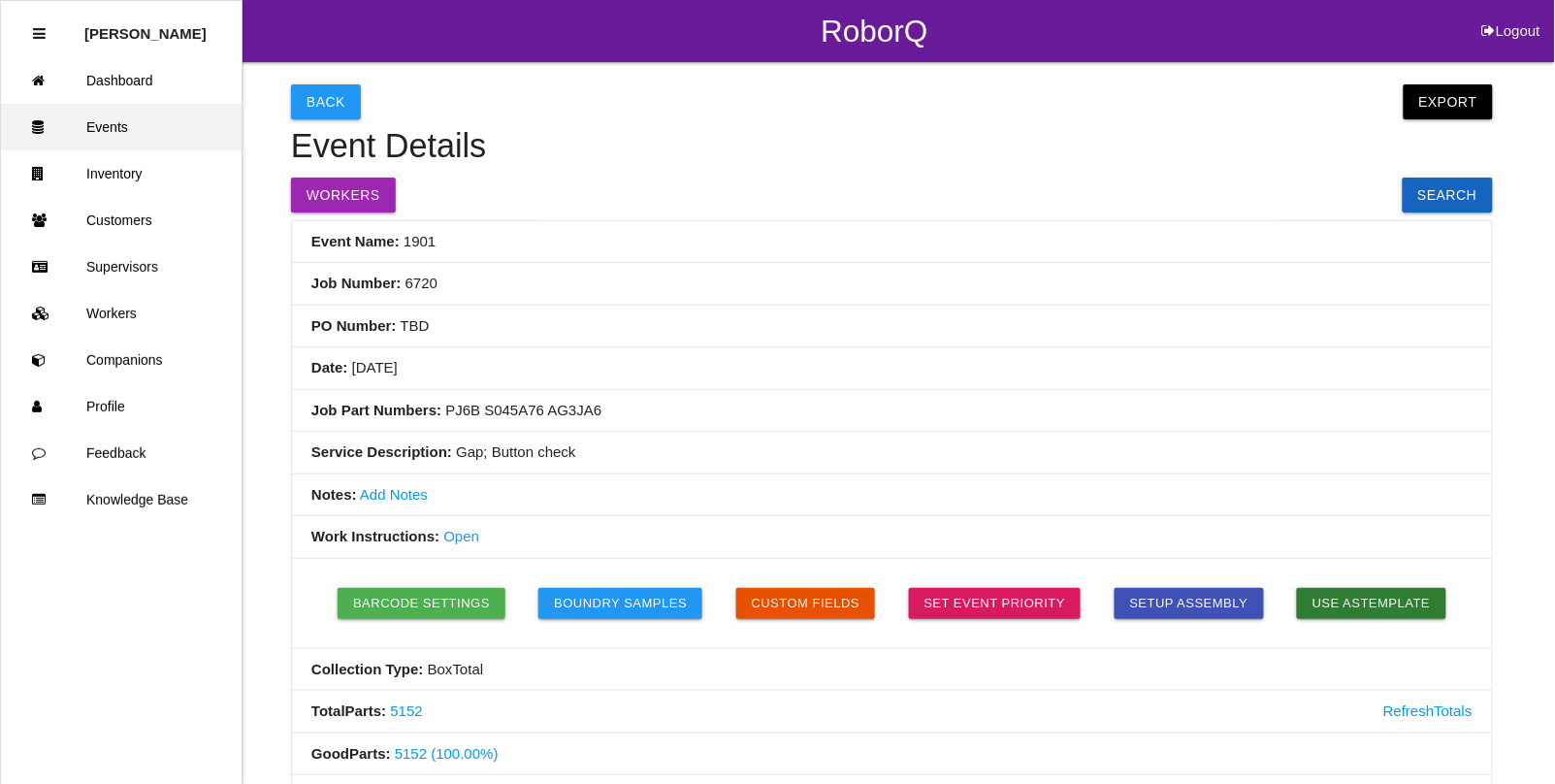
click at [93, 128] on link "Events" at bounding box center [121, 128] width 241 height 47
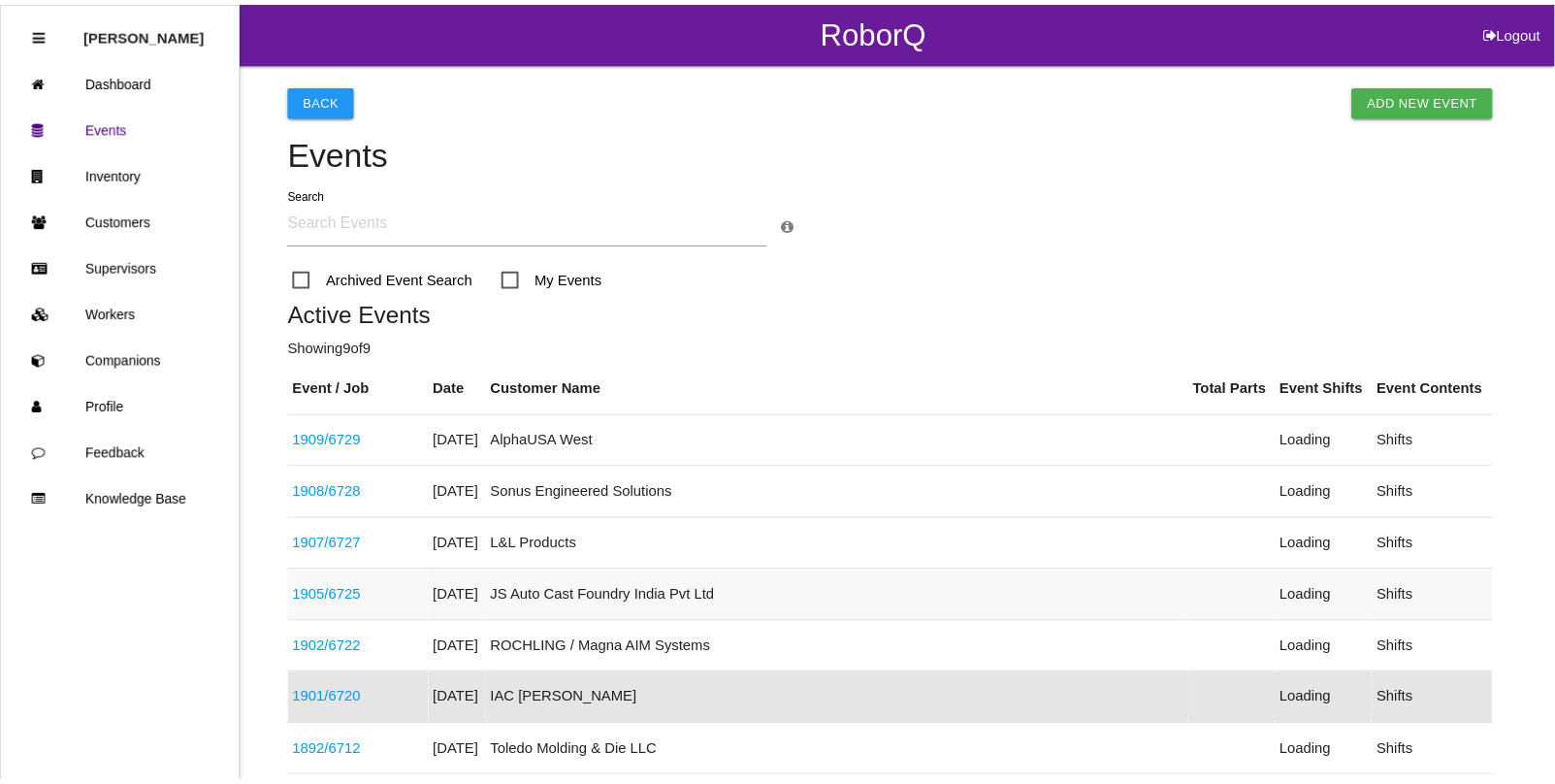
scroll to position [309, 0]
